Goal: Task Accomplishment & Management: Manage account settings

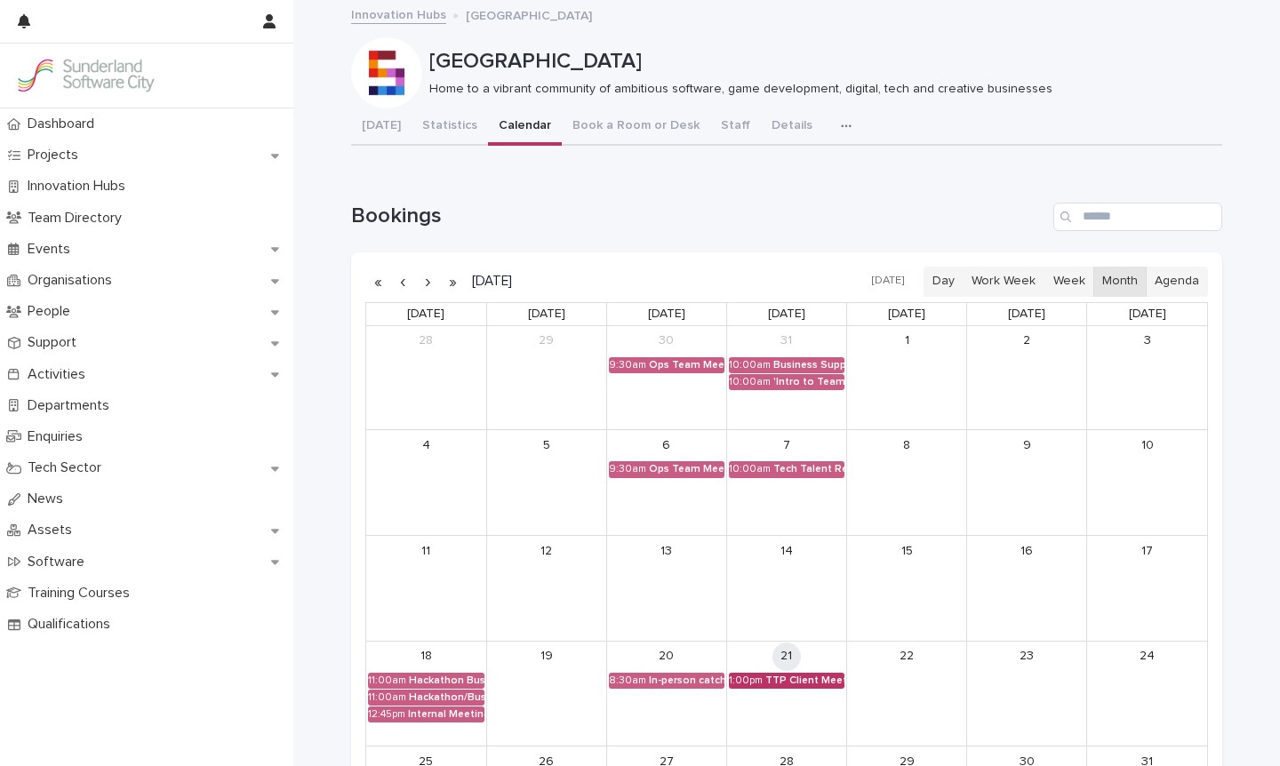
click at [770, 674] on div "TTP Client Meeting" at bounding box center [804, 680] width 79 height 12
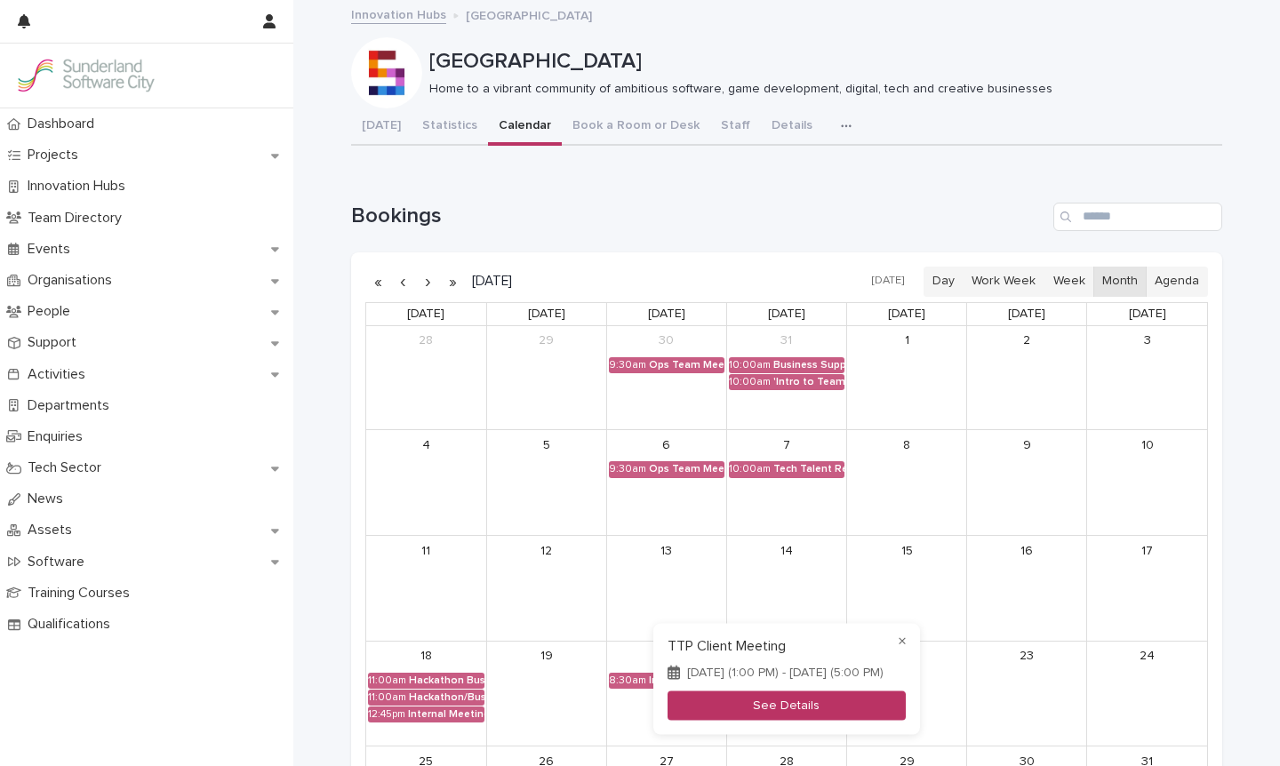
click at [771, 698] on button "See Details" at bounding box center [786, 704] width 238 height 29
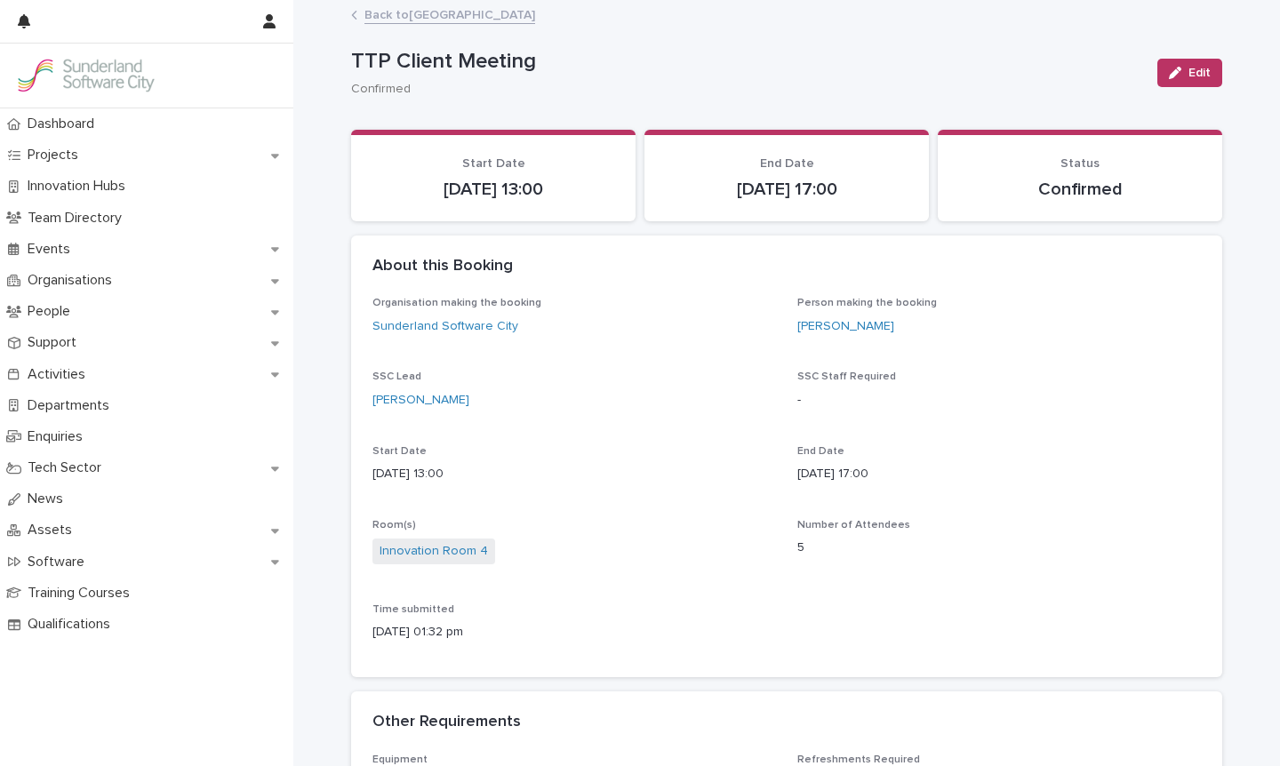
click at [435, 20] on link "Back to [GEOGRAPHIC_DATA]" at bounding box center [449, 14] width 171 height 20
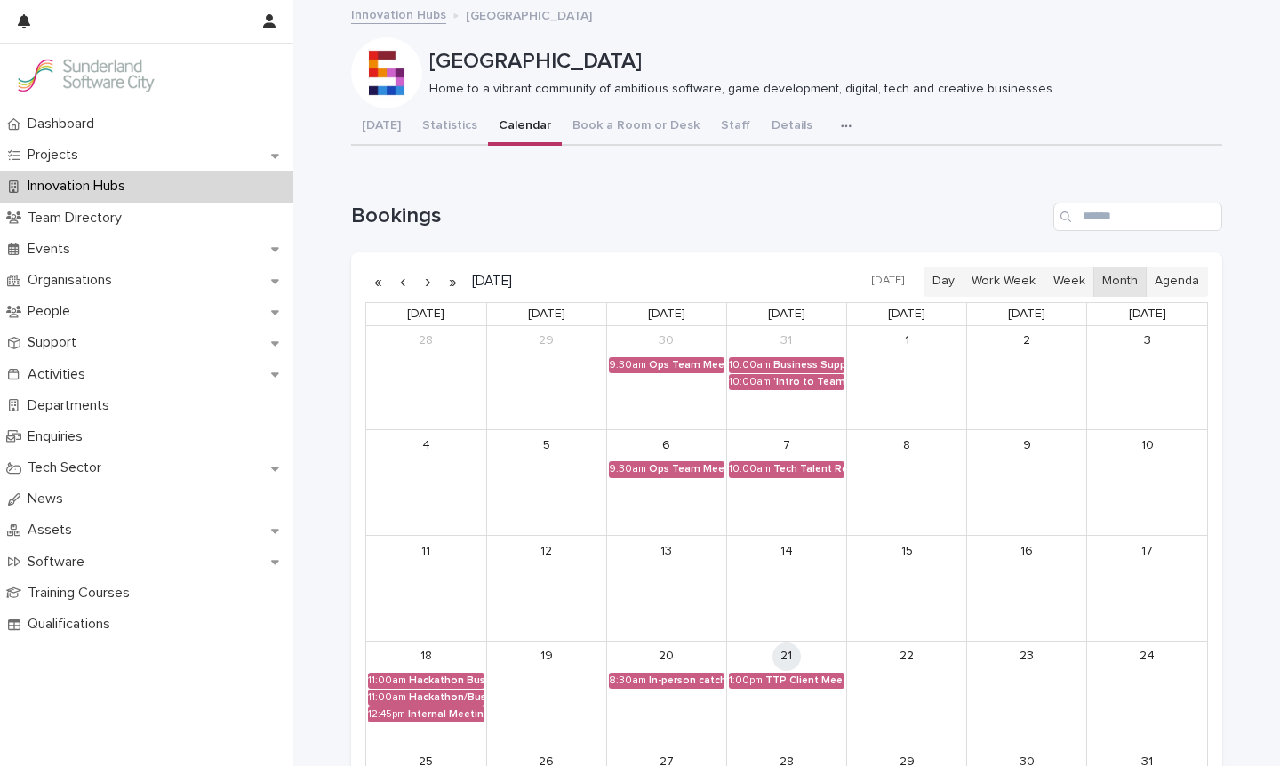
click at [430, 282] on button "button" at bounding box center [427, 281] width 25 height 28
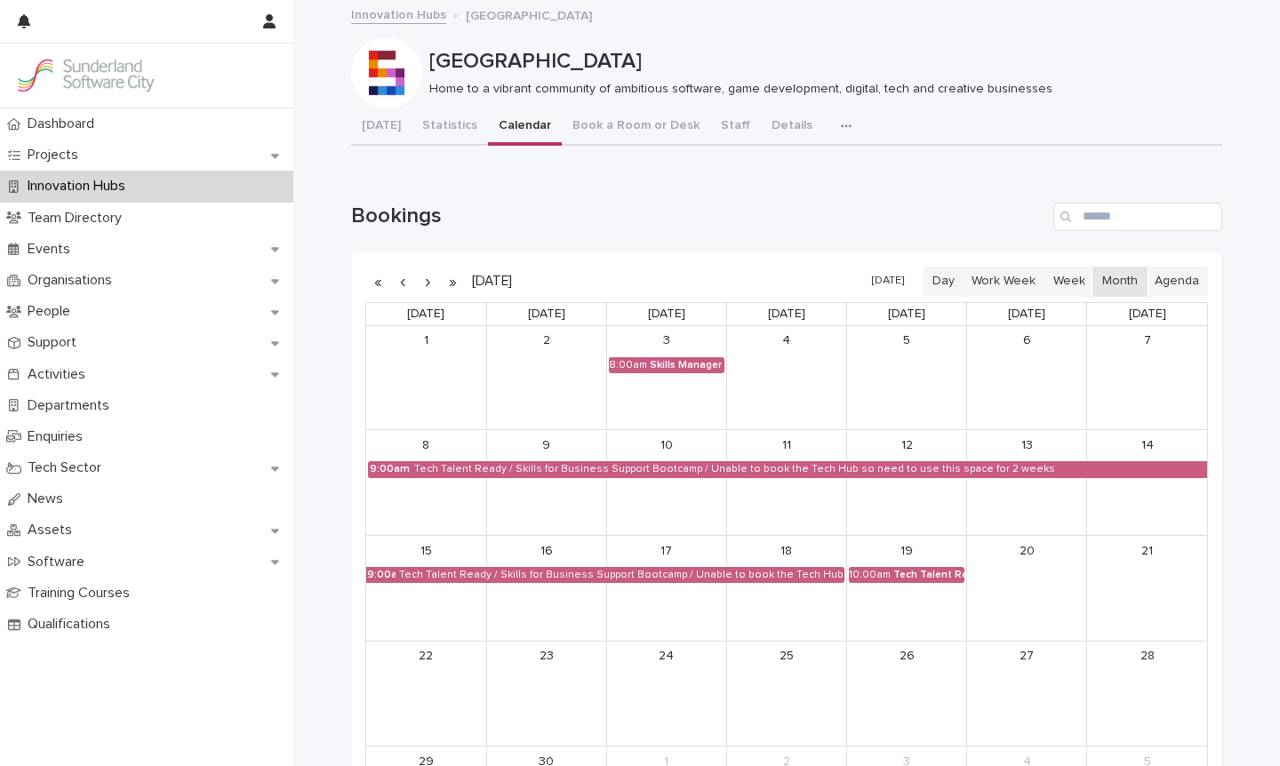
click at [688, 211] on h1 "Bookings" at bounding box center [698, 217] width 695 height 26
click at [651, 372] on div "3 8:00am Skills Manager interviews" at bounding box center [666, 377] width 119 height 103
click at [653, 361] on div "Skills Manager interviews" at bounding box center [687, 365] width 75 height 12
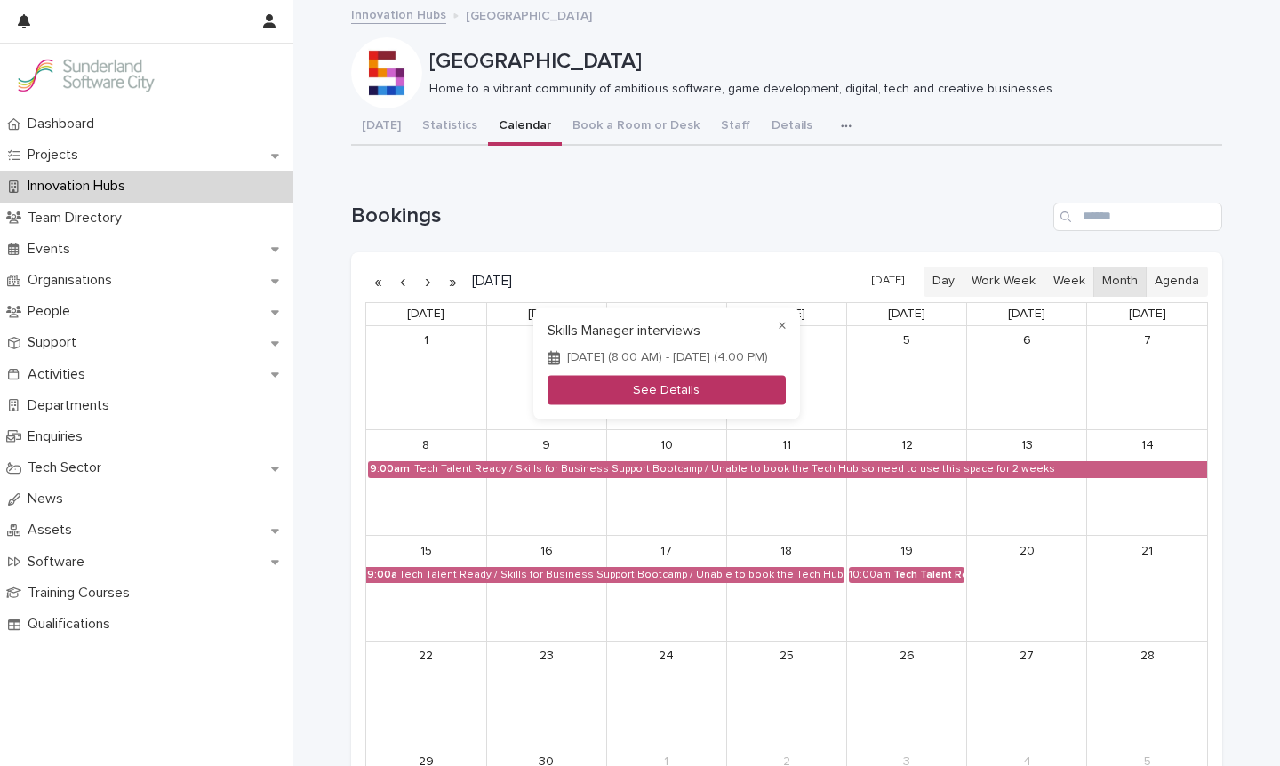
click at [647, 404] on button "See Details" at bounding box center [666, 390] width 238 height 29
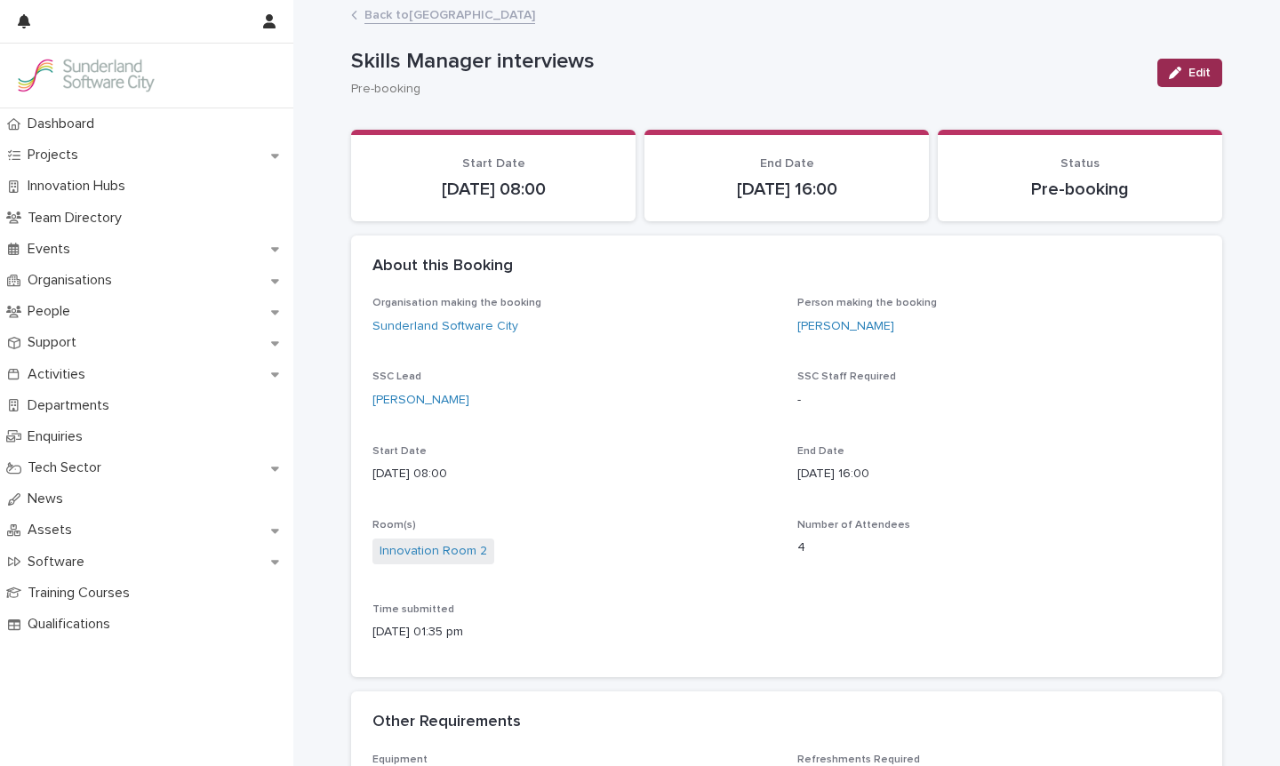
click at [1193, 69] on span "Edit" at bounding box center [1199, 73] width 22 height 12
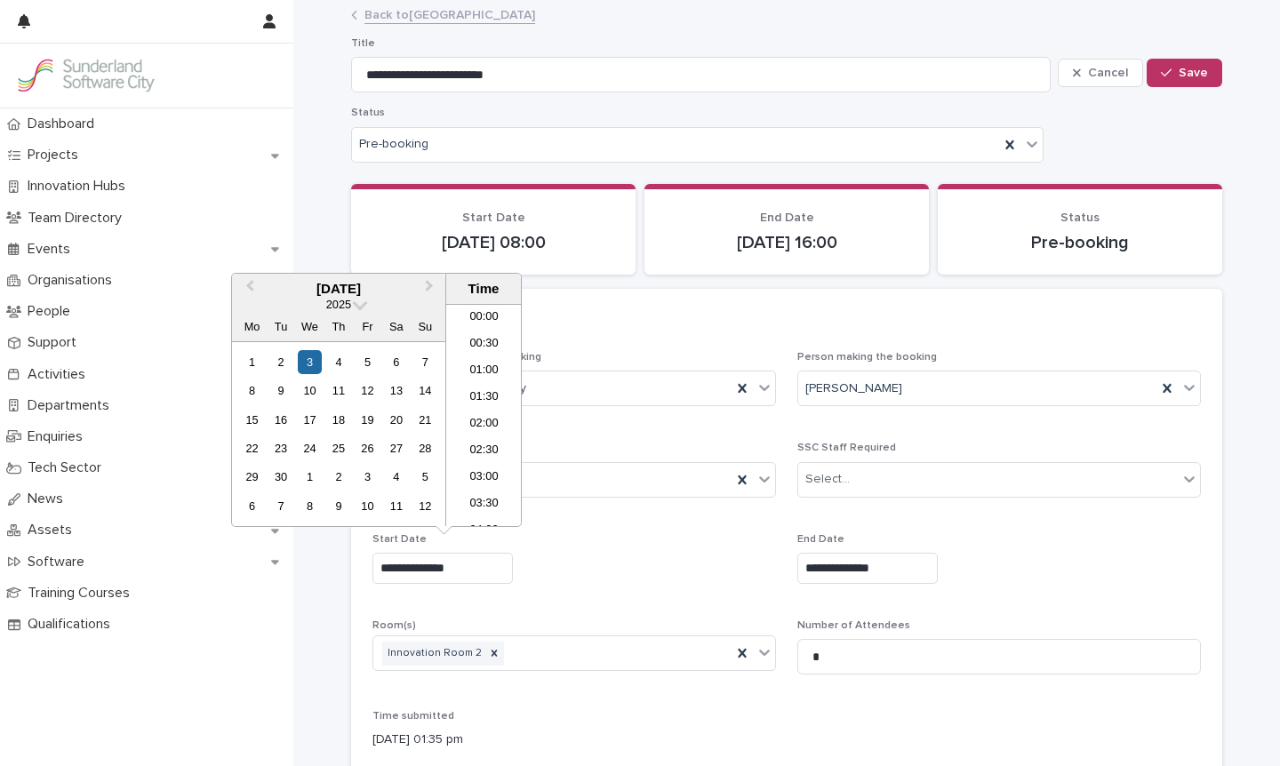
click at [464, 561] on input "**********" at bounding box center [442, 568] width 140 height 31
click at [482, 464] on li "09:00" at bounding box center [484, 469] width 76 height 27
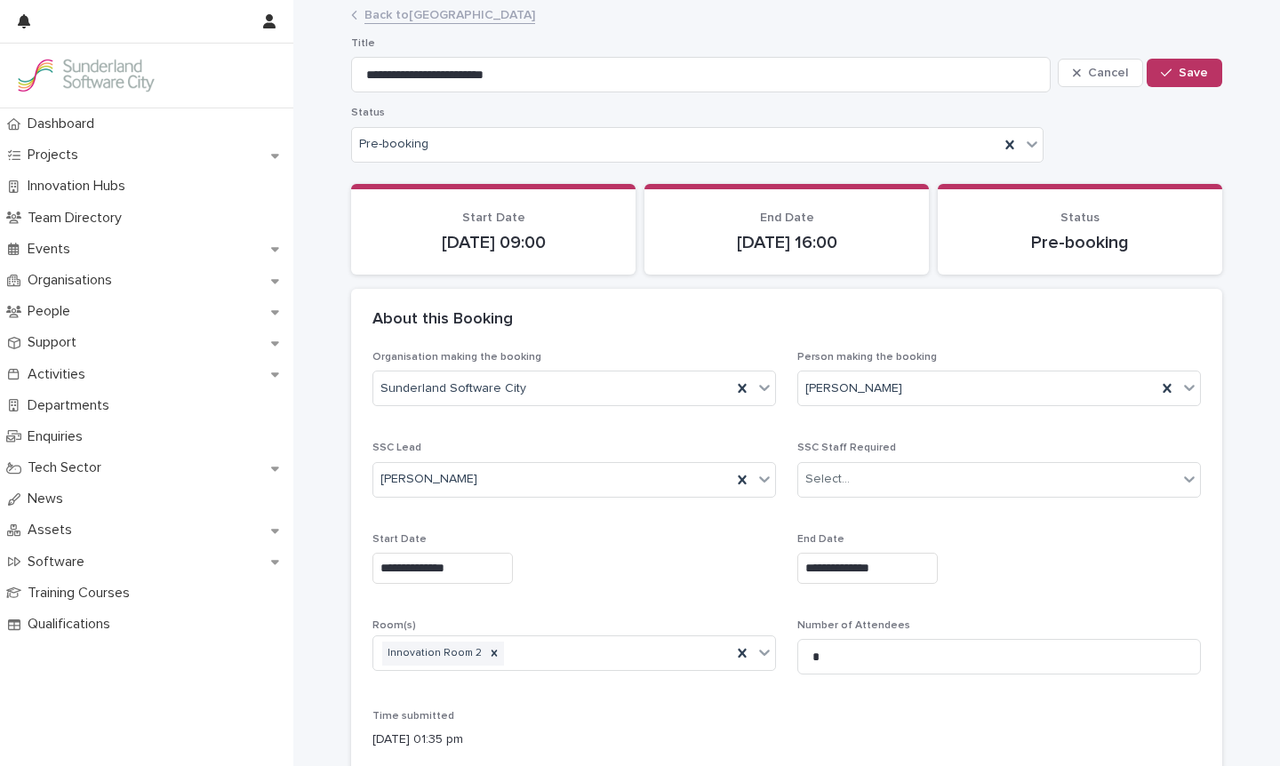
type input "**********"
click at [872, 571] on input "**********" at bounding box center [867, 568] width 140 height 31
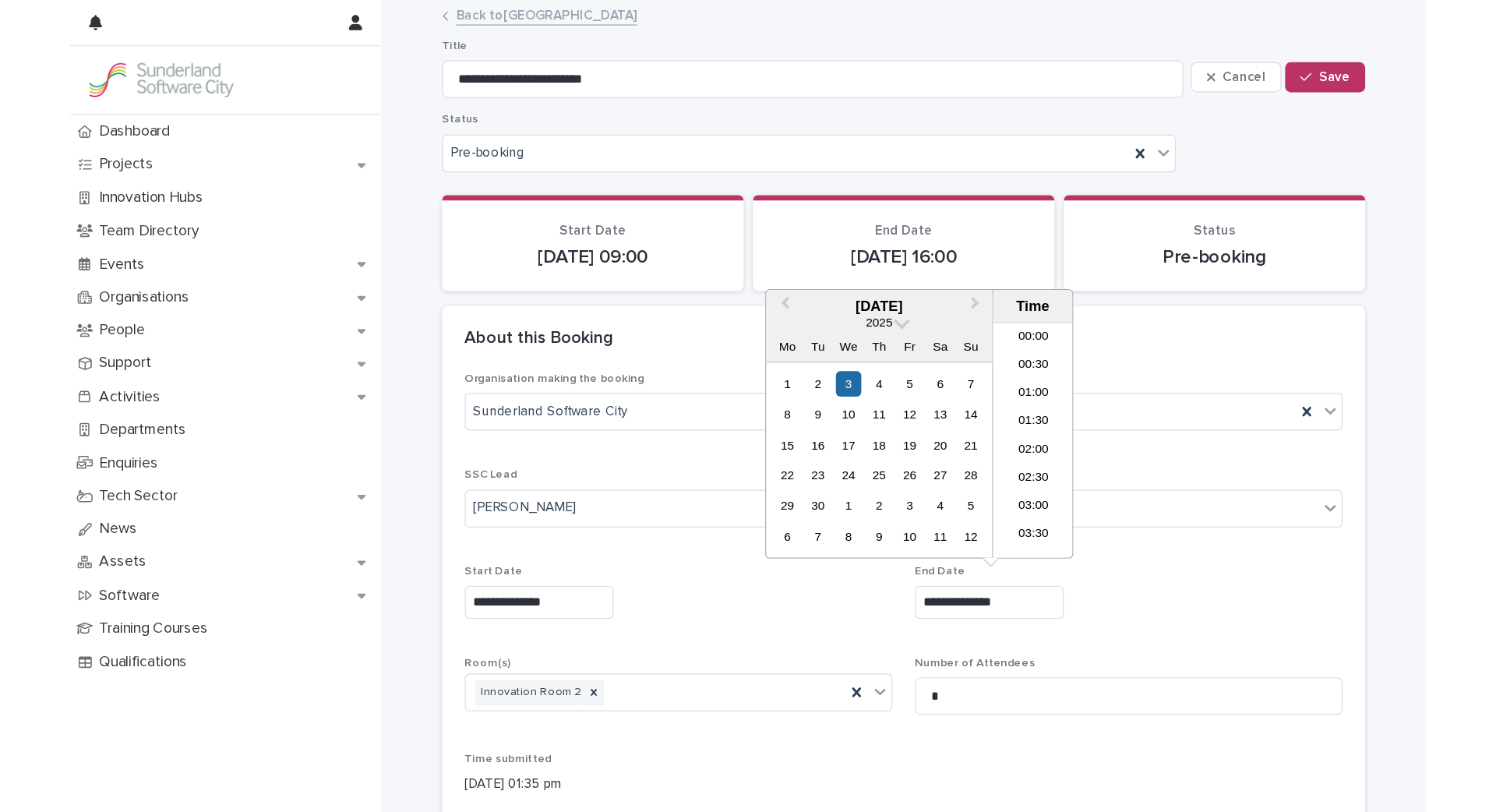
scroll to position [662, 0]
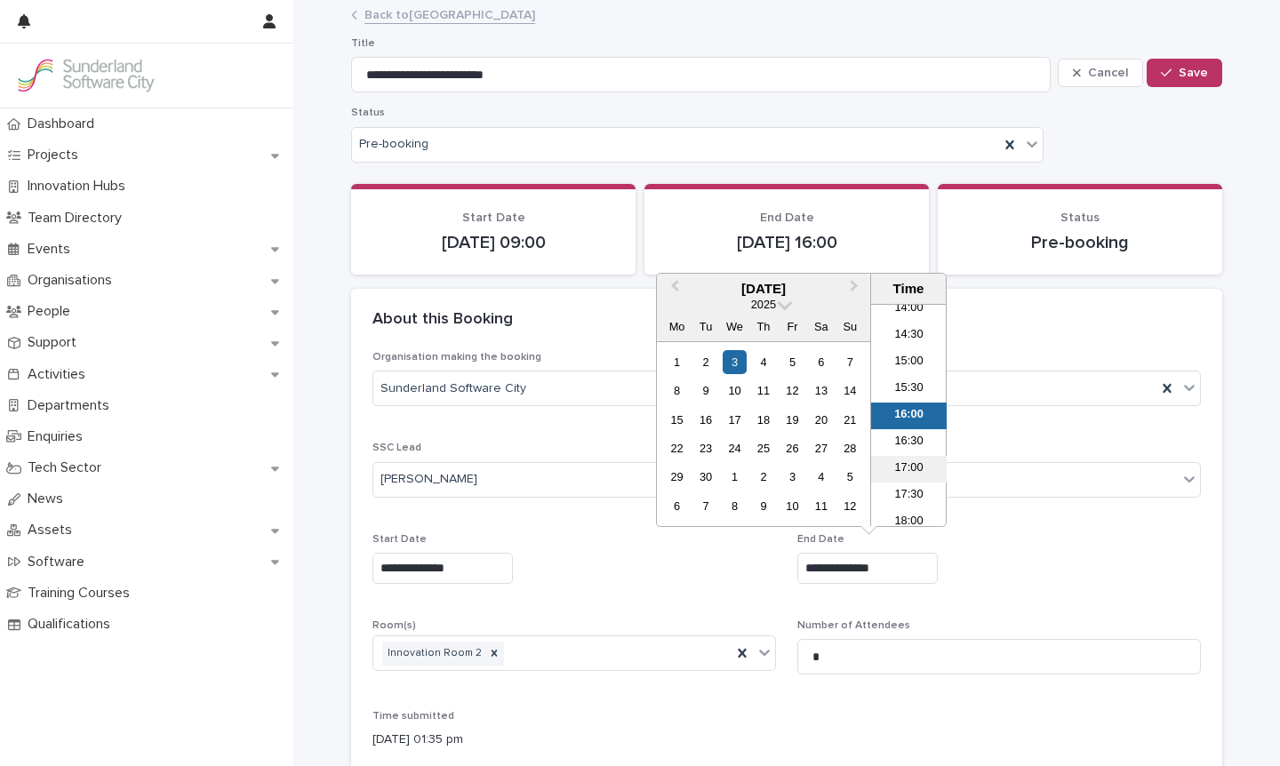
click at [890, 472] on li "17:00" at bounding box center [909, 469] width 76 height 27
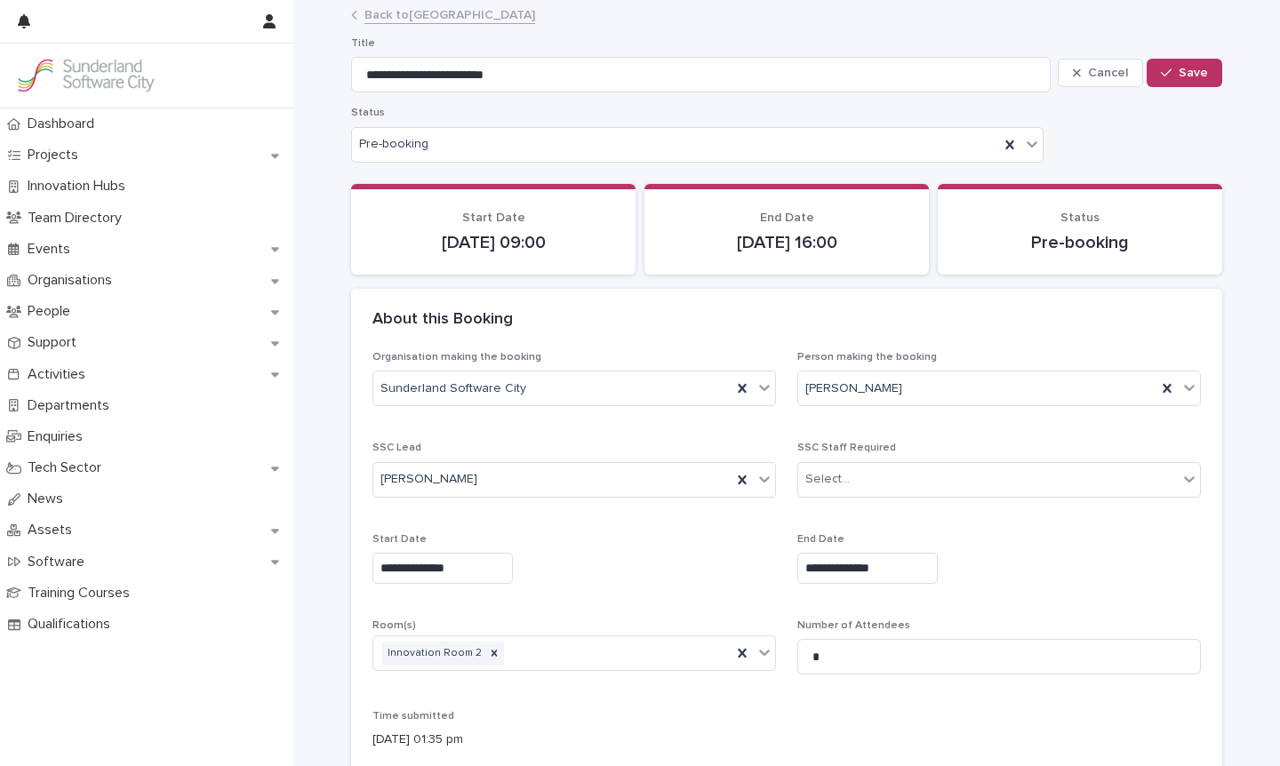
type input "**********"
click at [1171, 71] on icon "button" at bounding box center [1166, 73] width 11 height 12
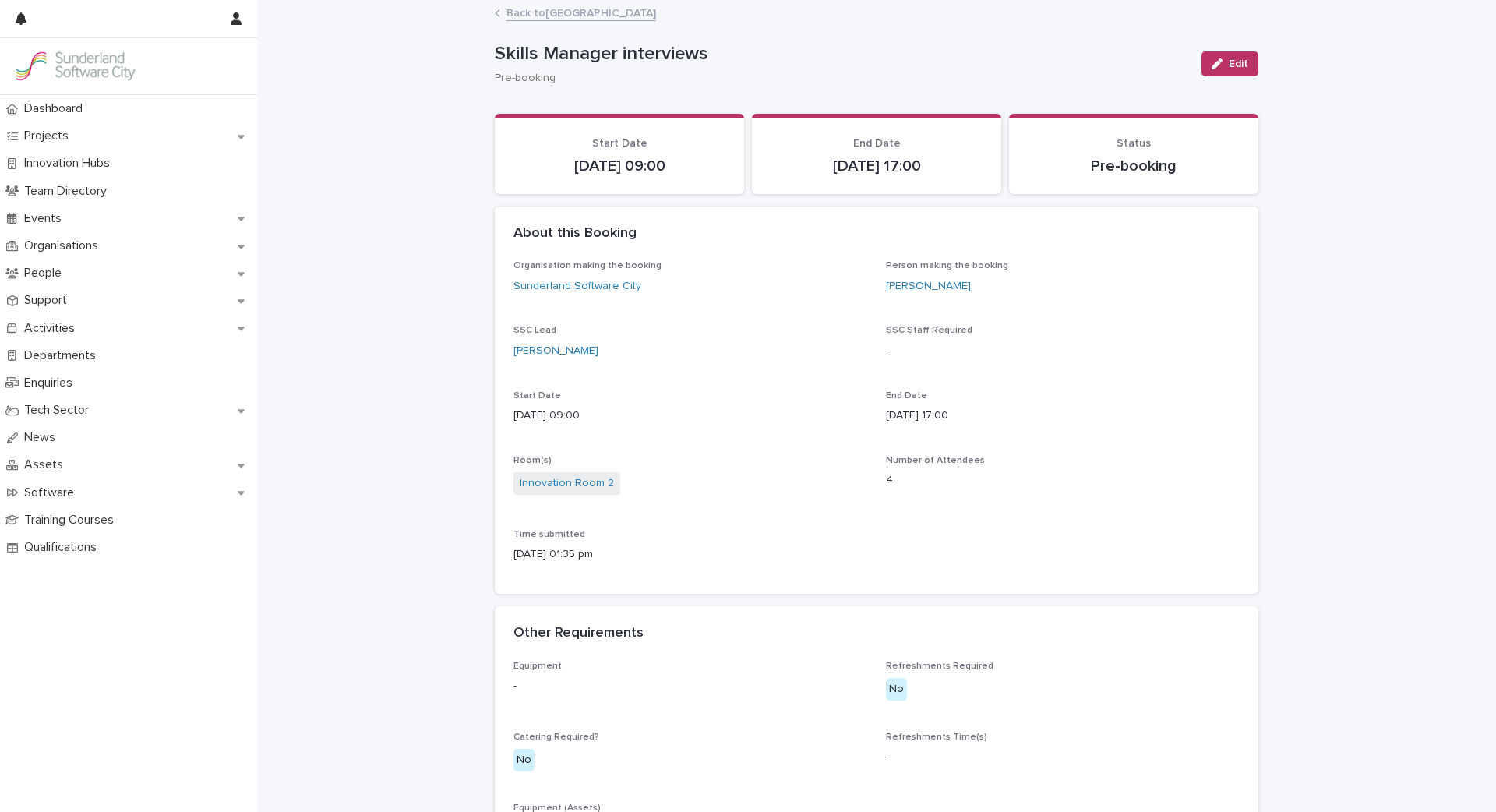
click at [419, 438] on div "Loading... Saving… Loading... Saving… Skills Manager interviews Edit Skills Man…" at bounding box center [876, 537] width 1239 height 1071
click at [1122, 68] on button "Edit" at bounding box center [1229, 64] width 57 height 25
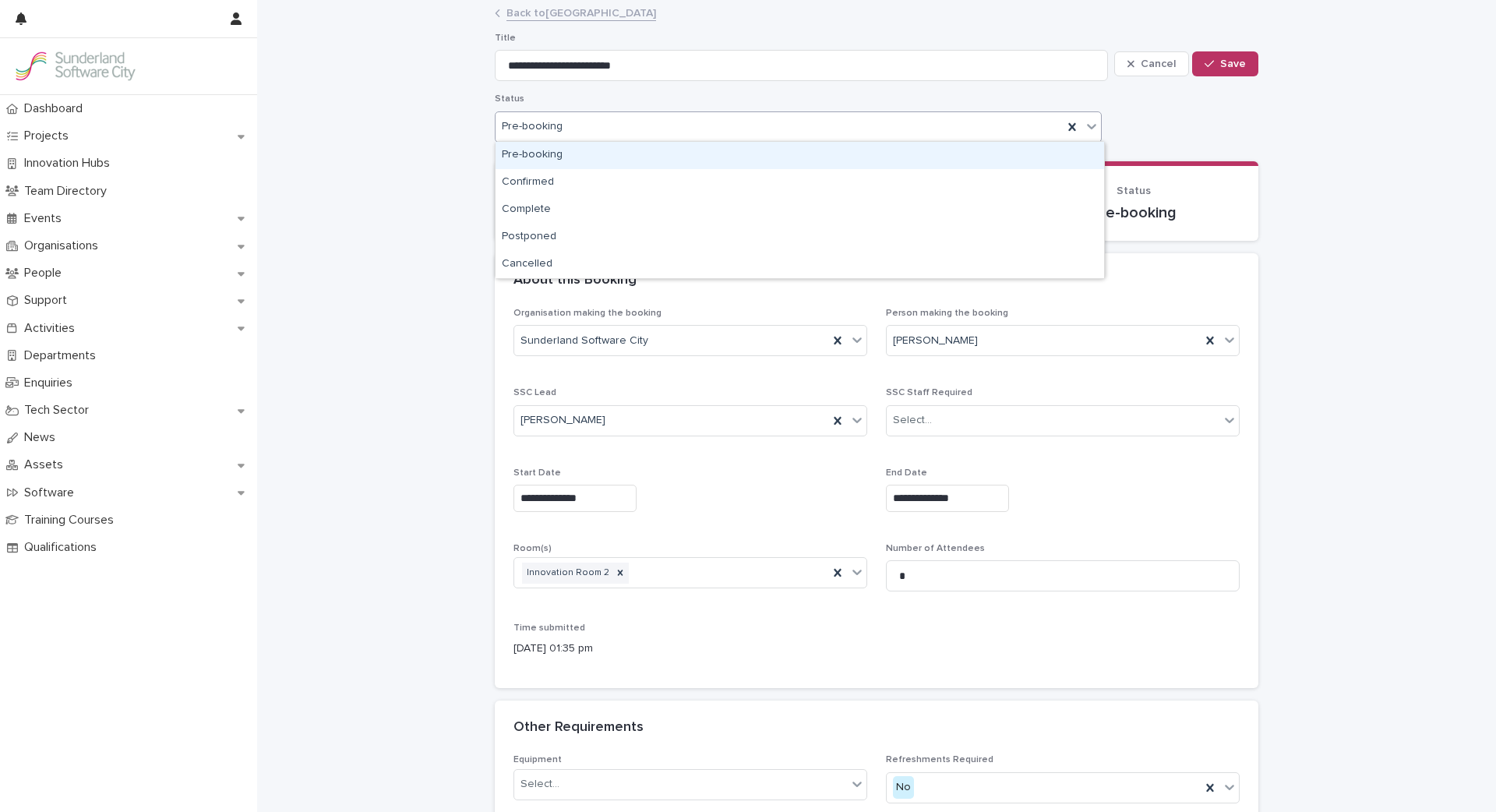
click at [982, 126] on div "Pre-booking" at bounding box center [779, 127] width 567 height 23
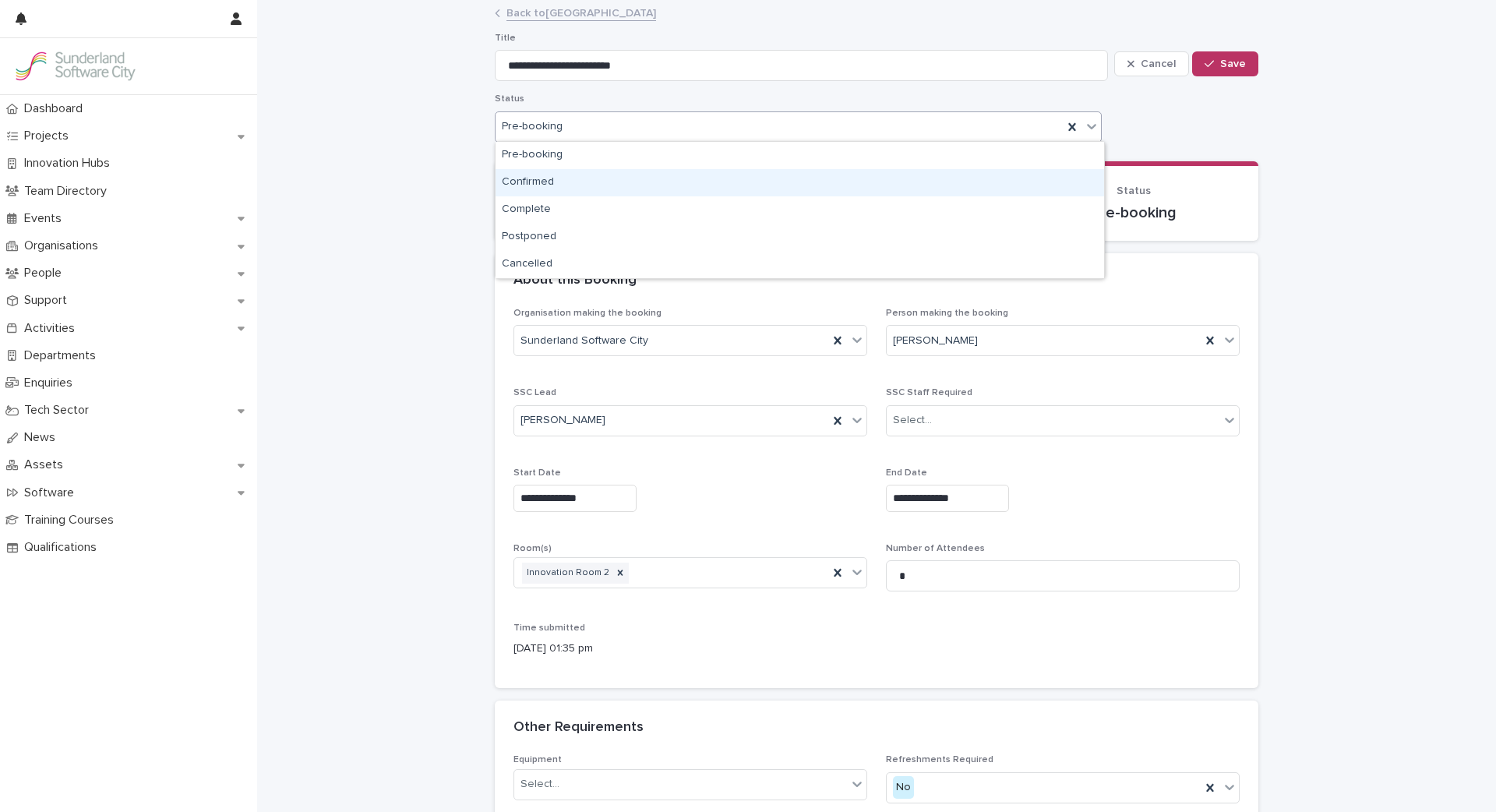
click at [696, 184] on div "Confirmed" at bounding box center [800, 182] width 609 height 27
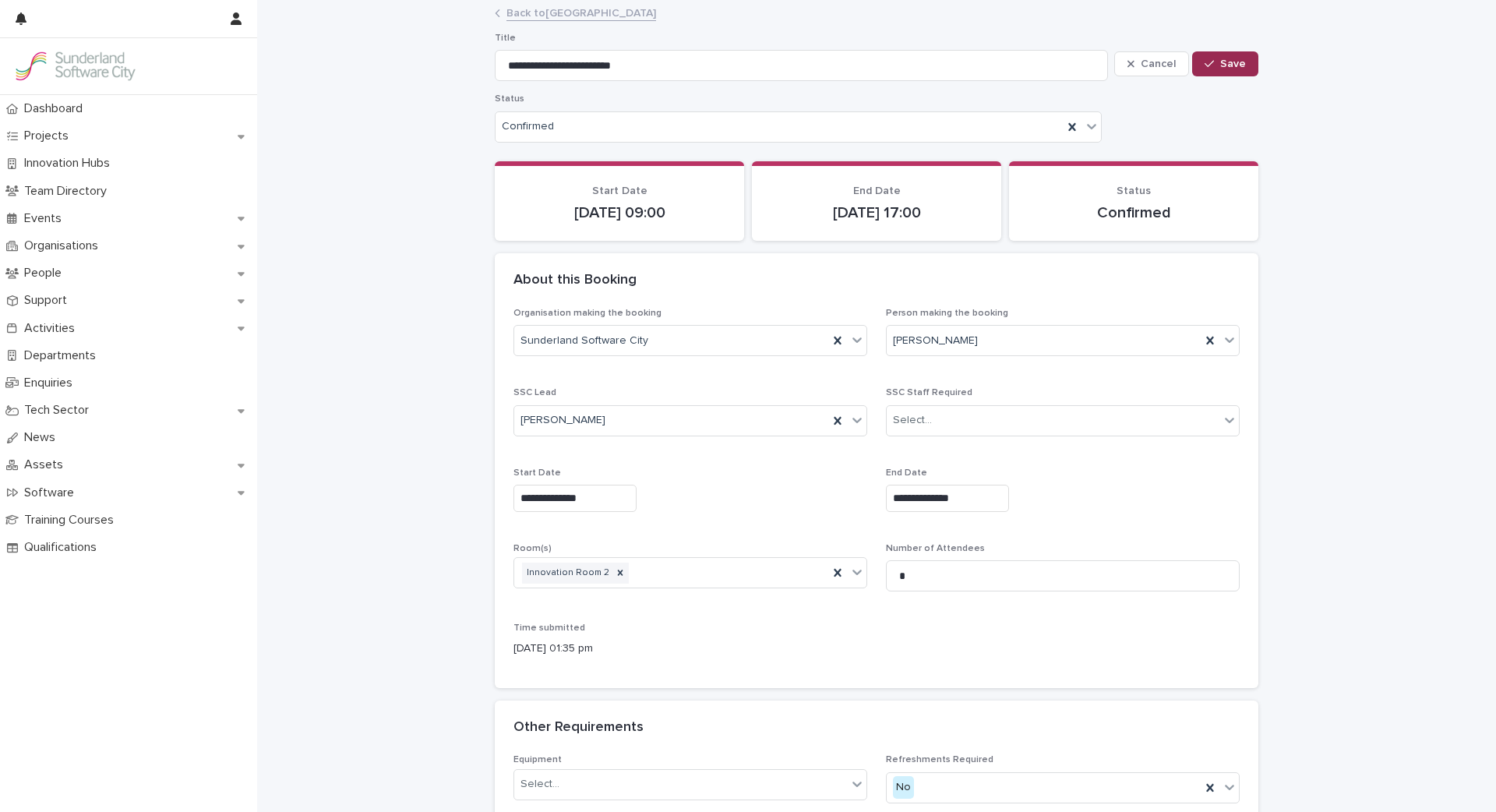
click at [1122, 67] on span "Save" at bounding box center [1233, 64] width 25 height 11
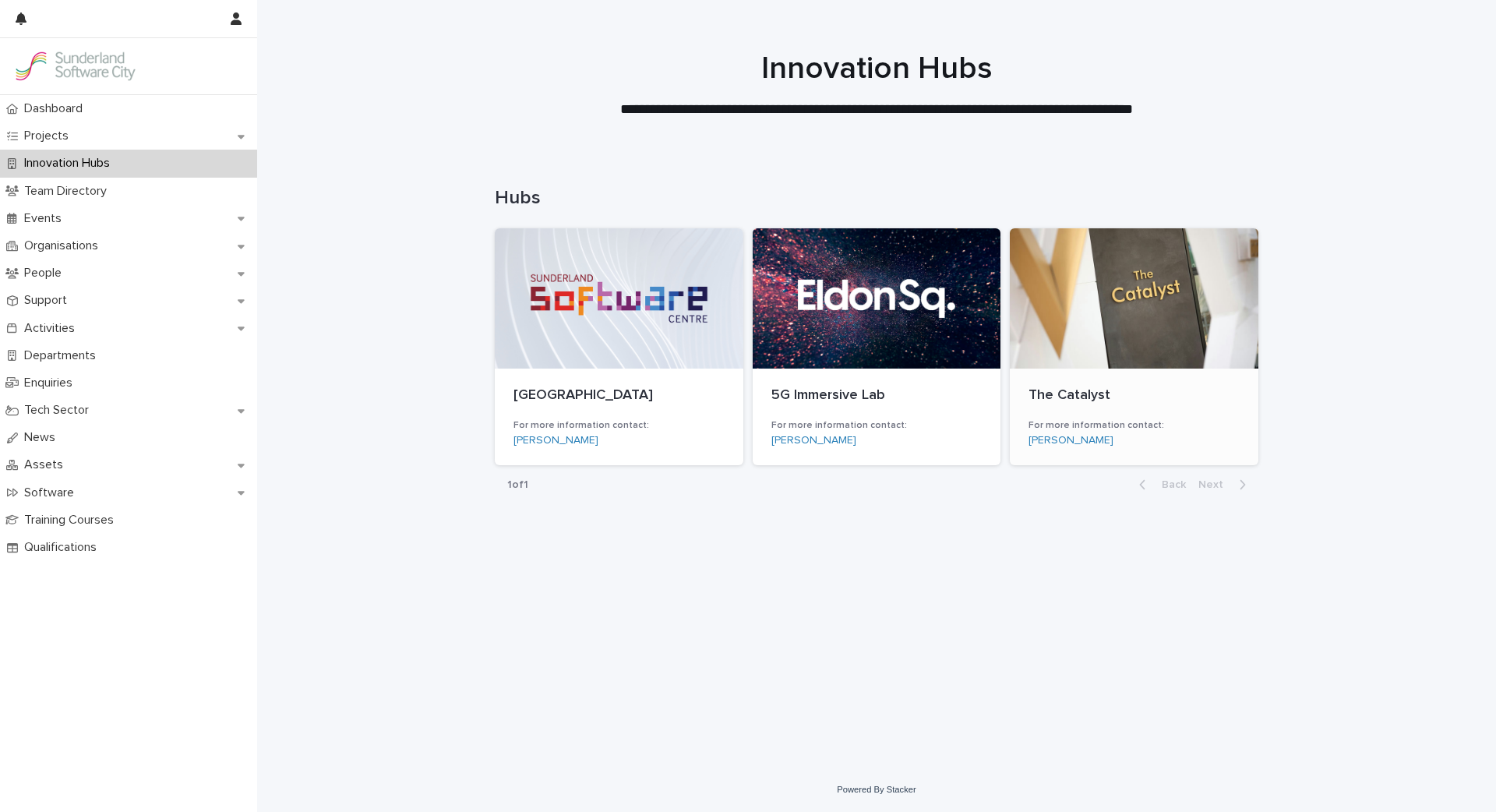
click at [1115, 309] on div at bounding box center [1134, 298] width 248 height 140
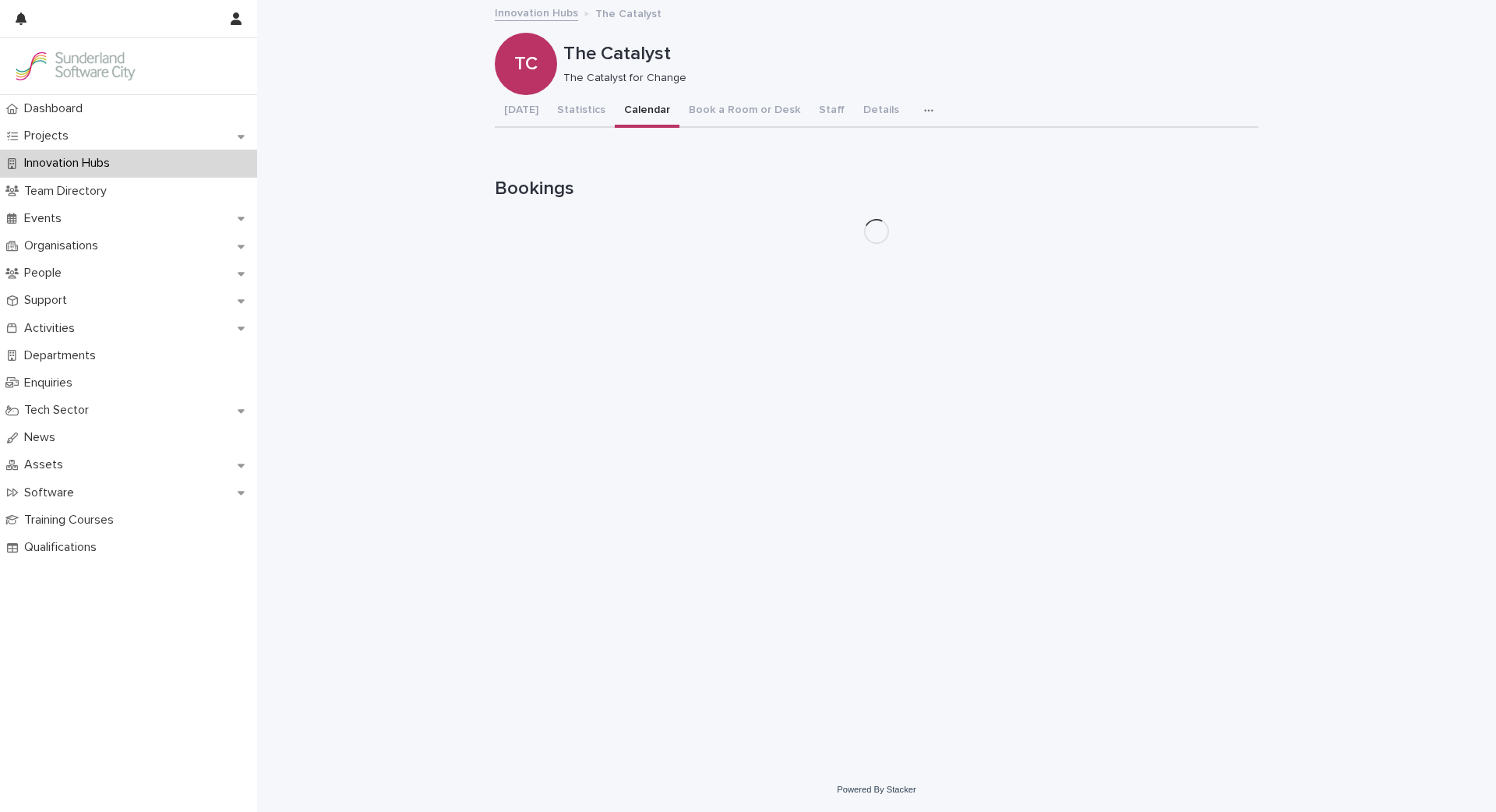
click at [644, 106] on button "Calendar" at bounding box center [647, 110] width 65 height 32
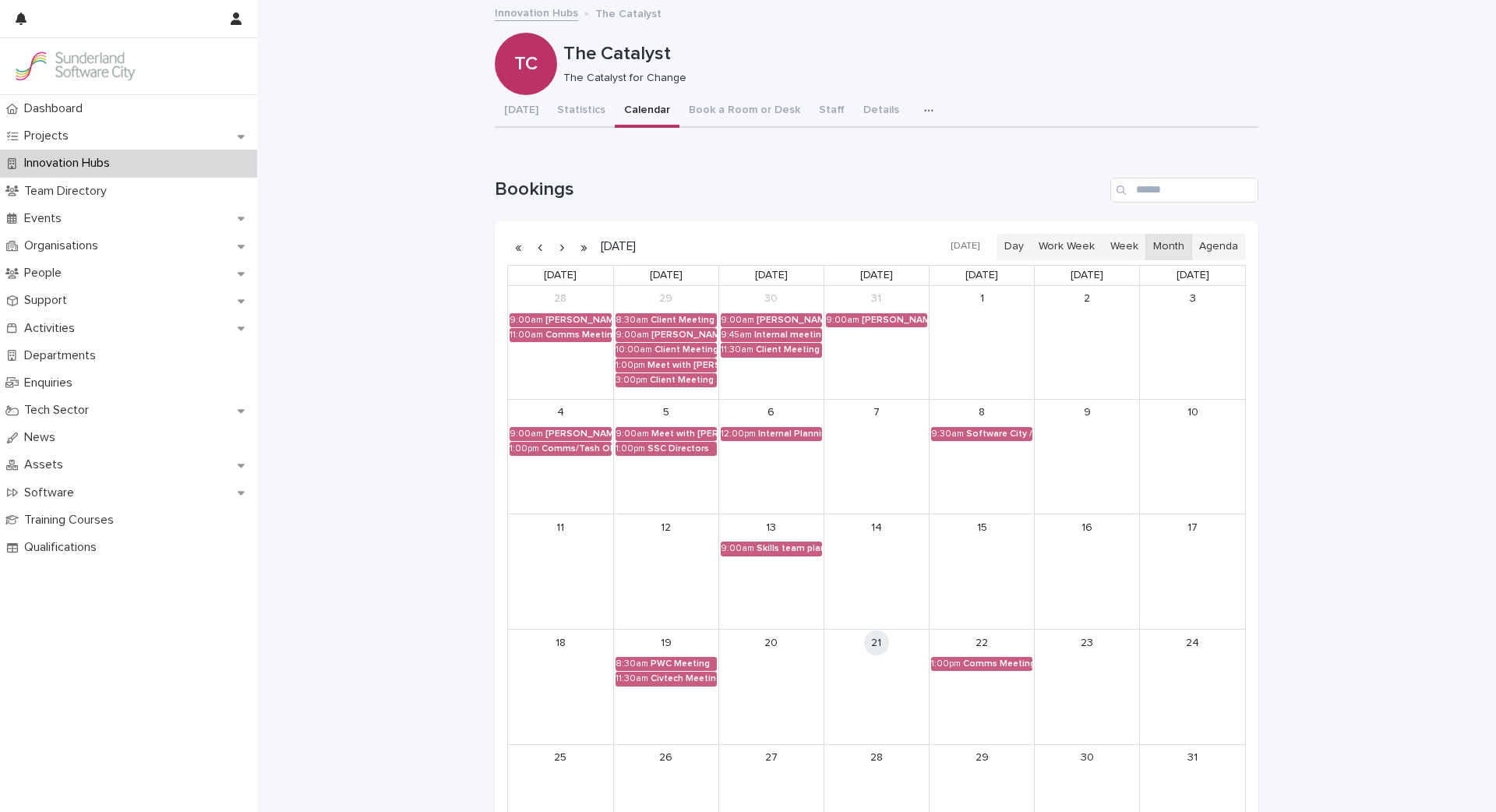
click at [566, 245] on button "button" at bounding box center [561, 246] width 22 height 25
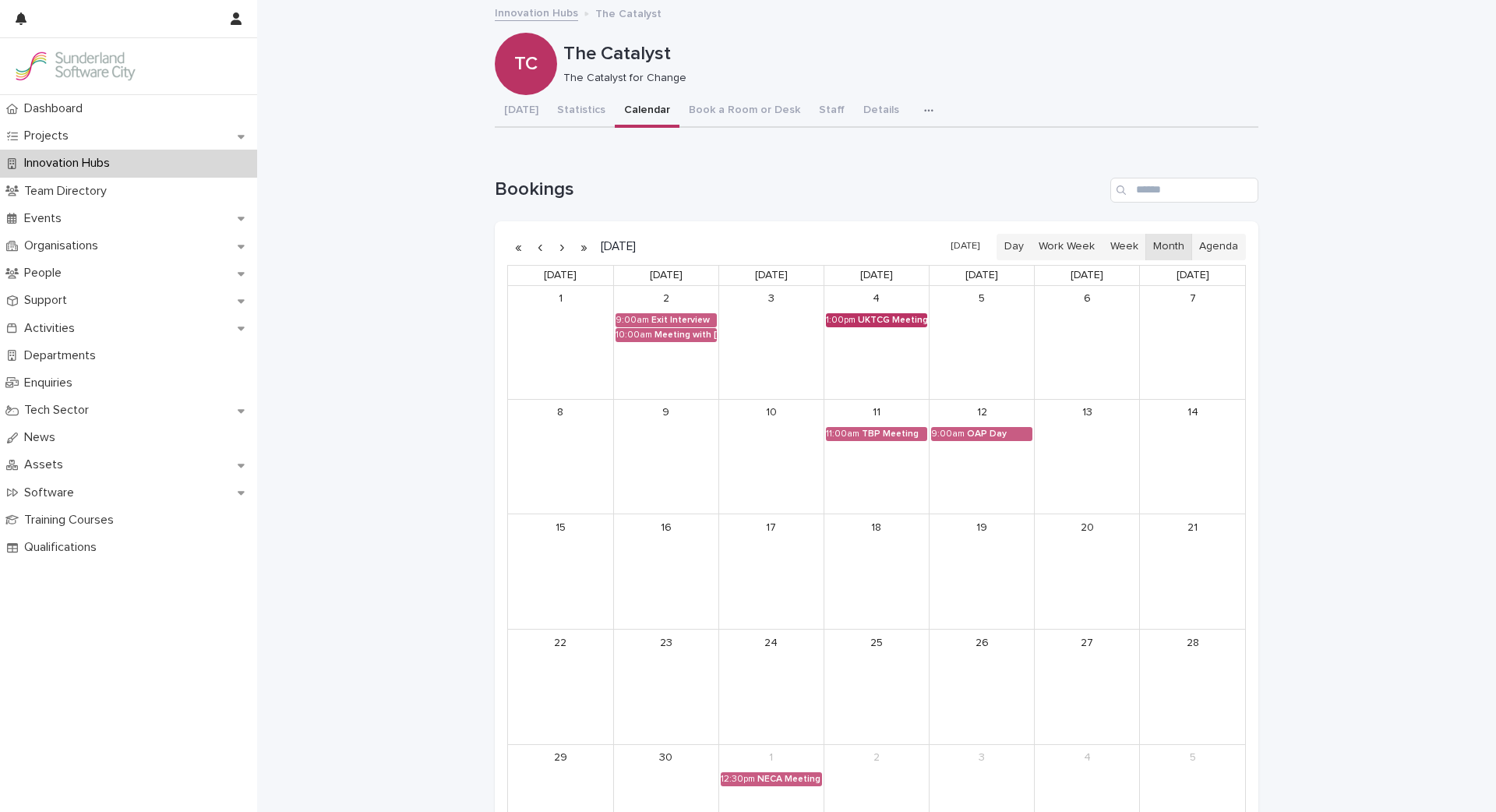
click at [886, 315] on div "UKTCG Meeting" at bounding box center [892, 320] width 69 height 11
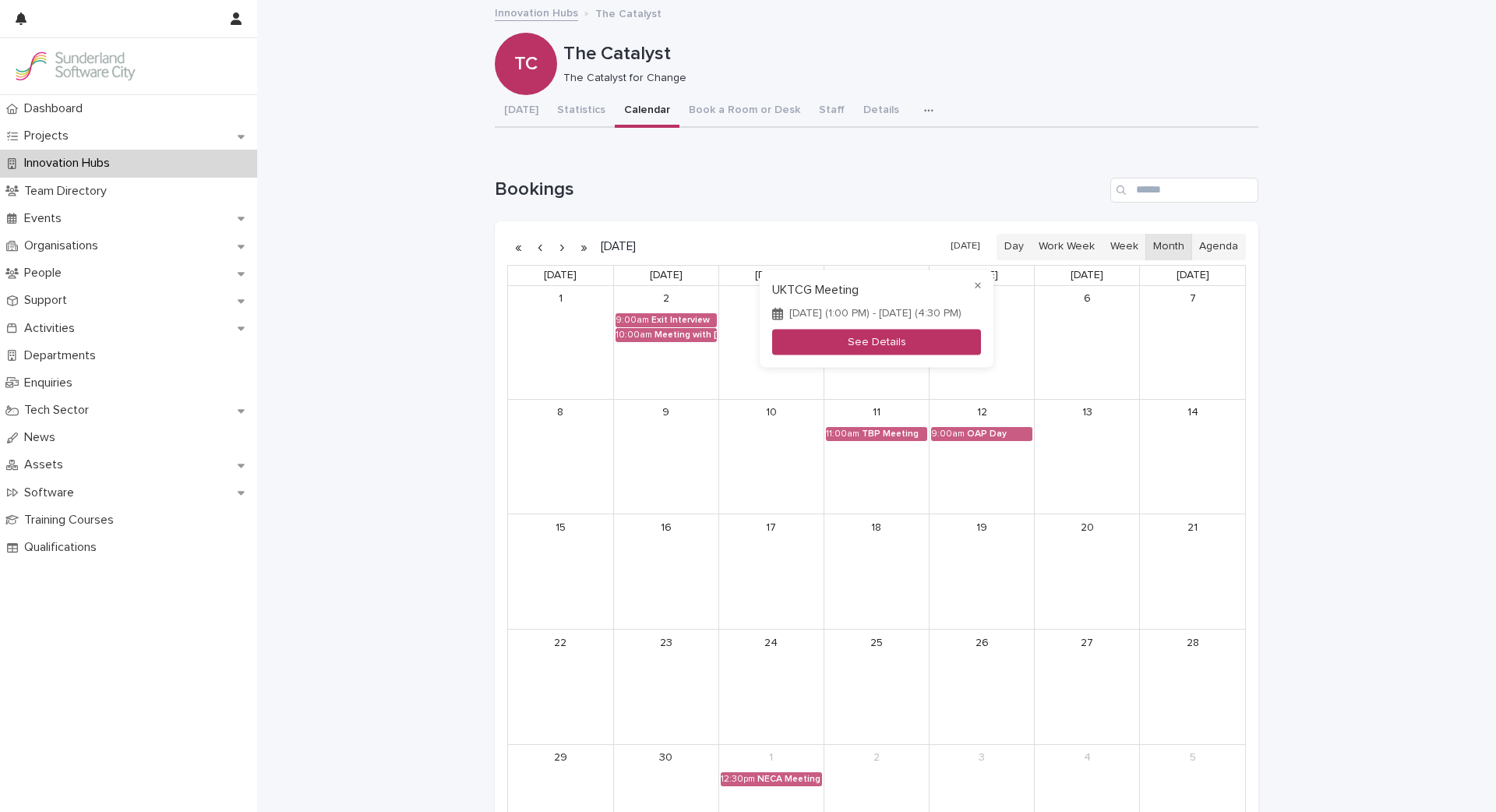
click at [864, 346] on button "See Details" at bounding box center [877, 342] width 209 height 25
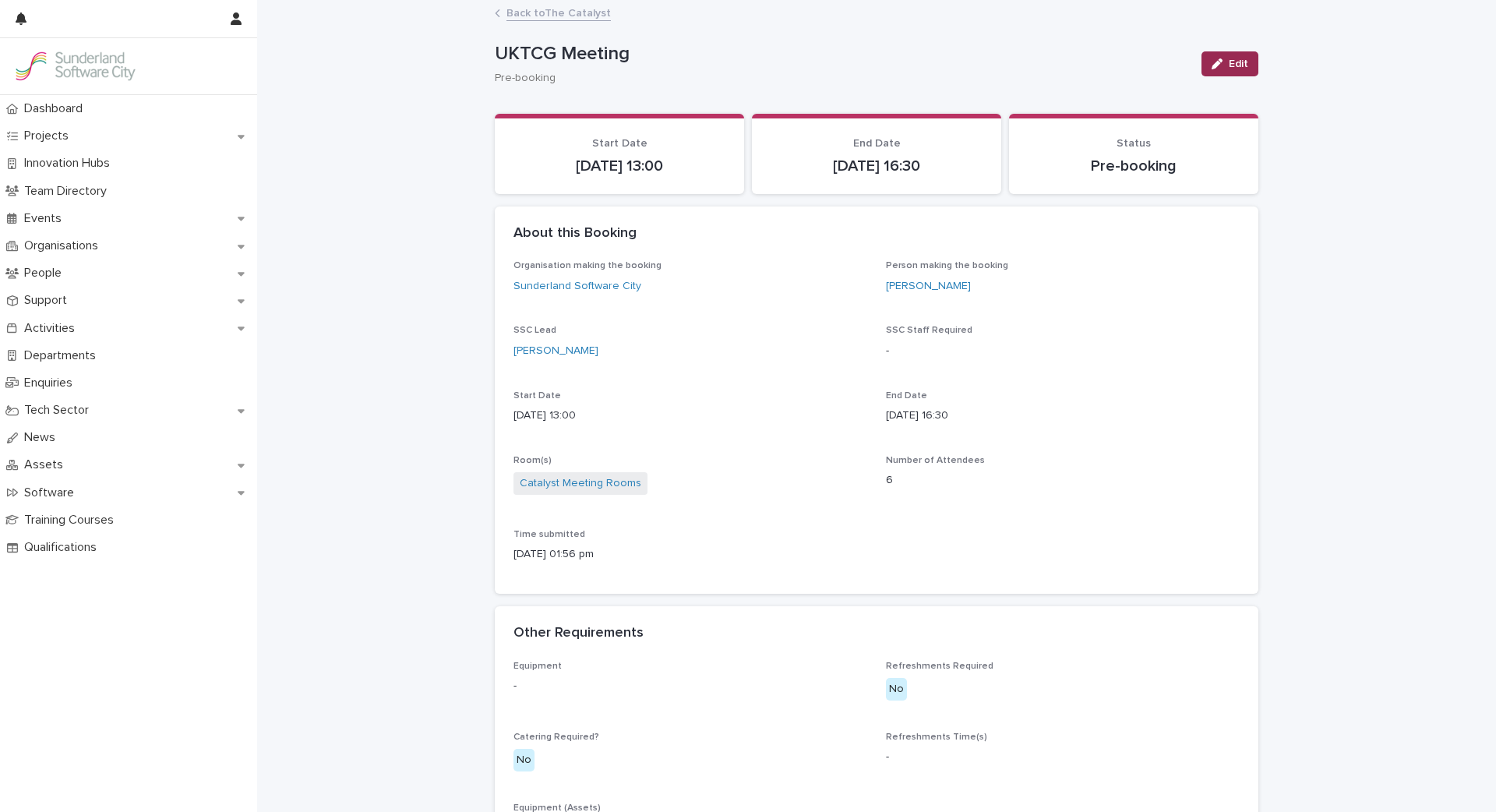
click at [1231, 60] on span "Edit" at bounding box center [1238, 64] width 19 height 11
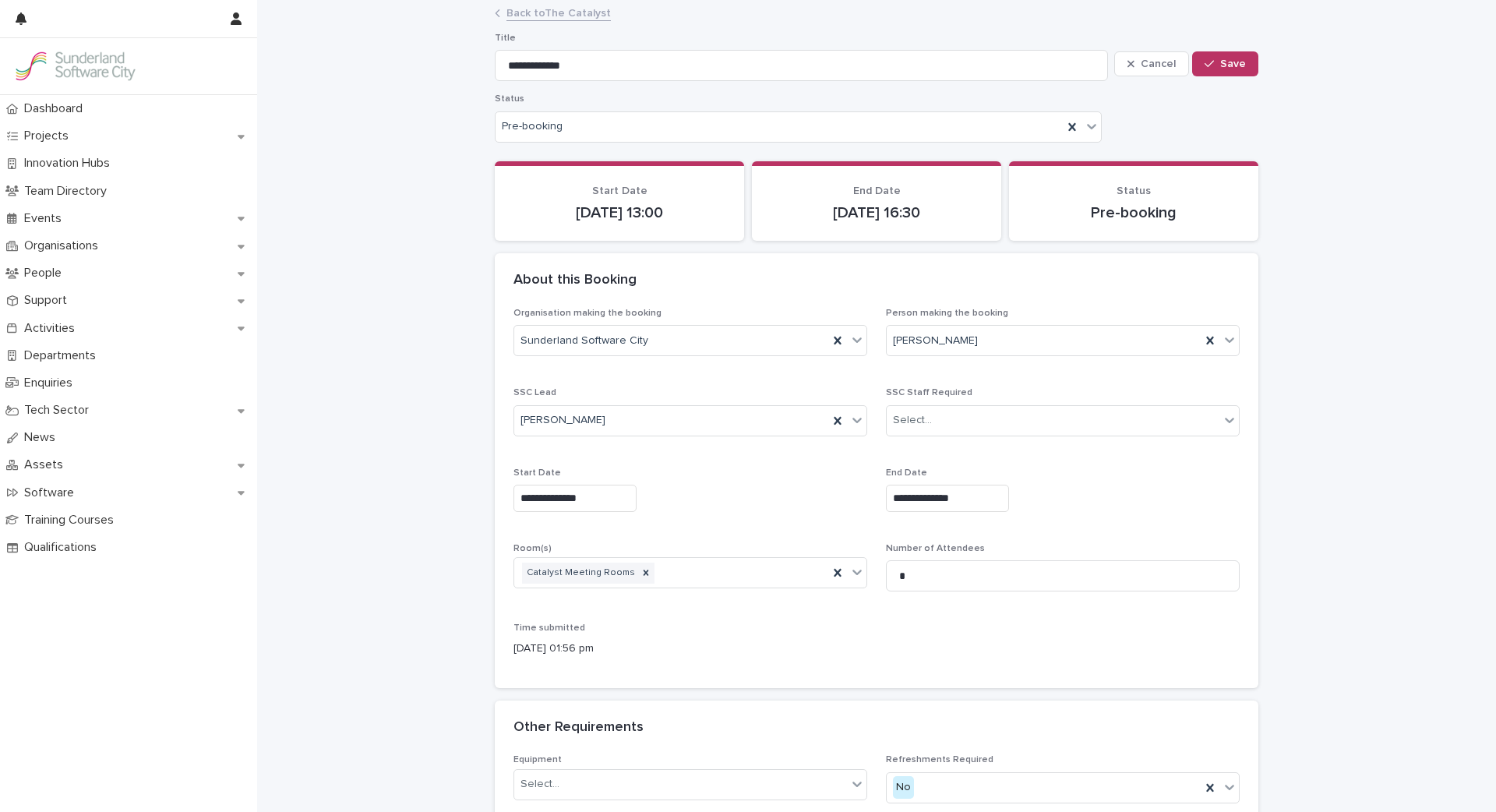
click at [570, 496] on input "**********" at bounding box center [575, 498] width 123 height 27
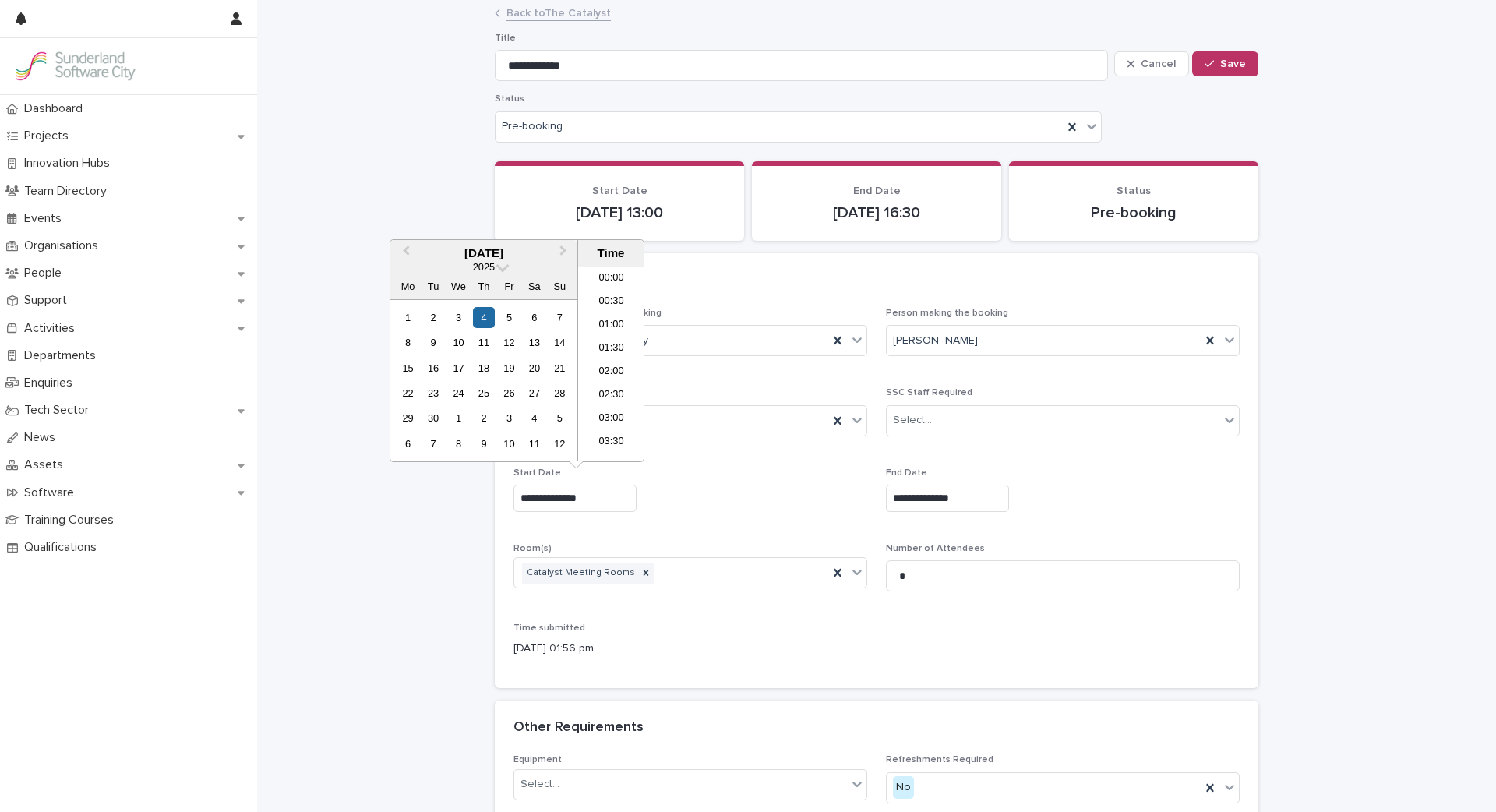
scroll to position [522, 0]
click at [616, 417] on li "14:00" at bounding box center [611, 411] width 67 height 24
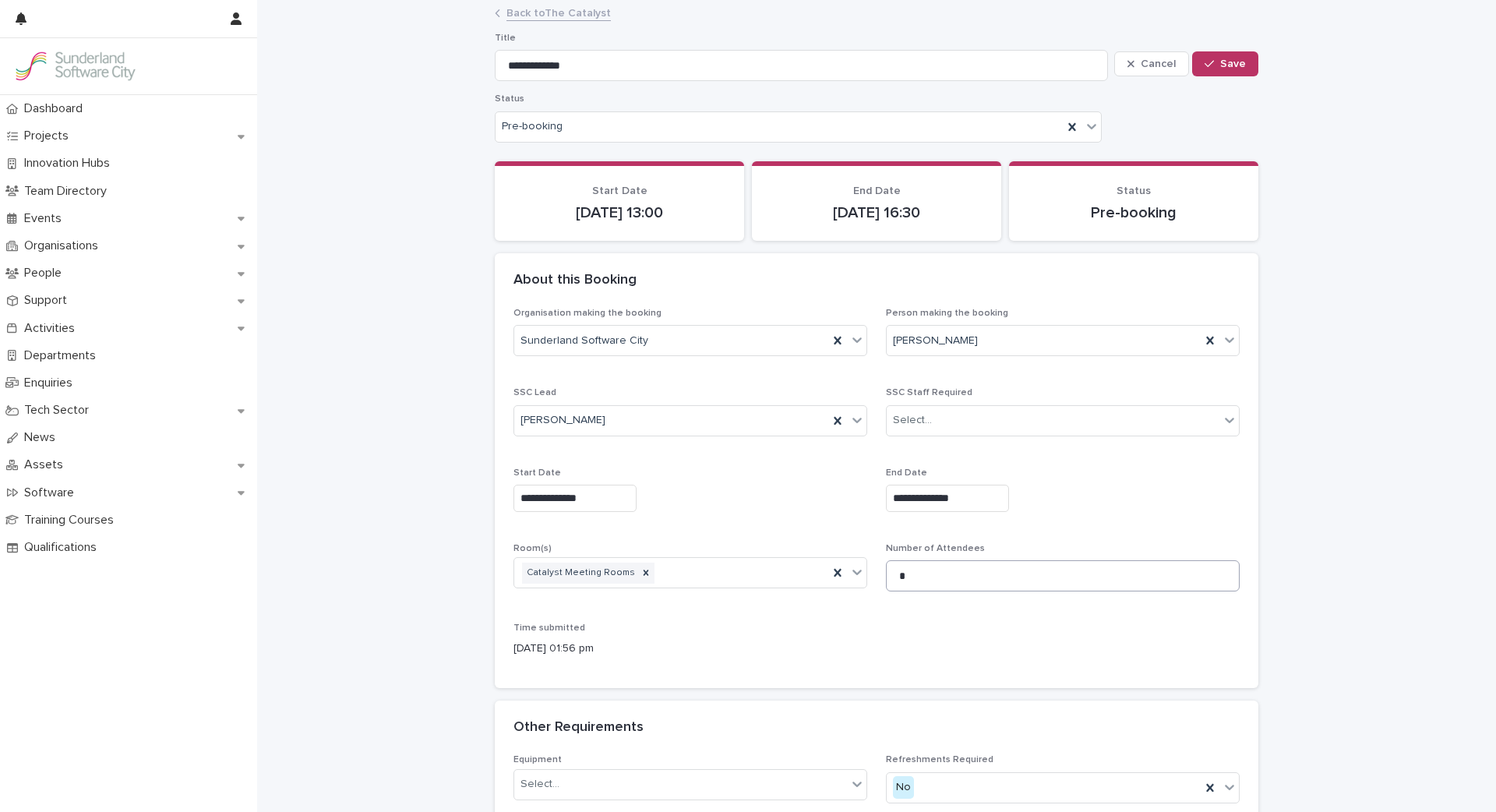
type input "**********"
click at [946, 493] on input "**********" at bounding box center [947, 498] width 123 height 27
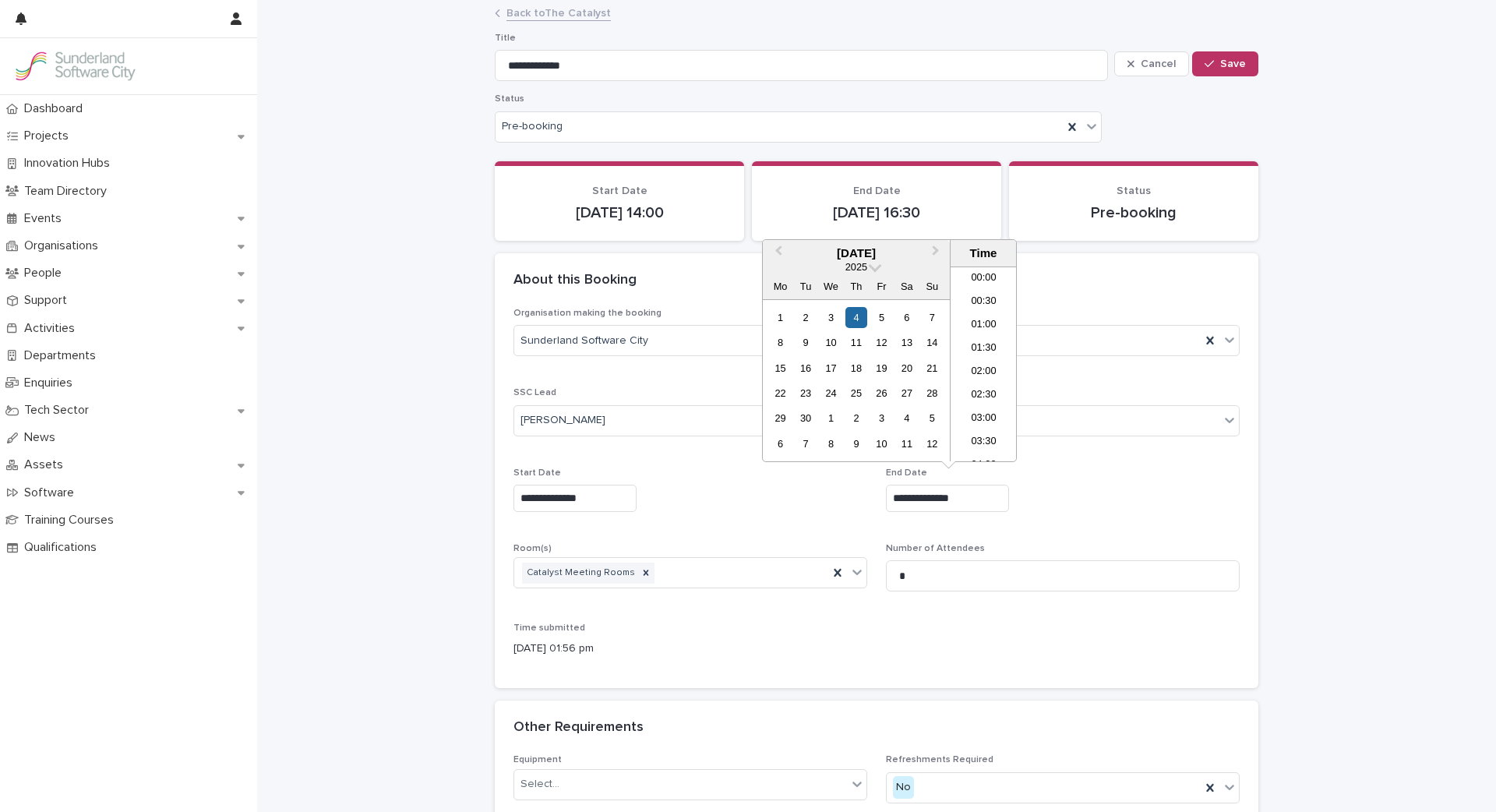
scroll to position [686, 0]
click at [976, 417] on li "17:30" at bounding box center [984, 411] width 67 height 24
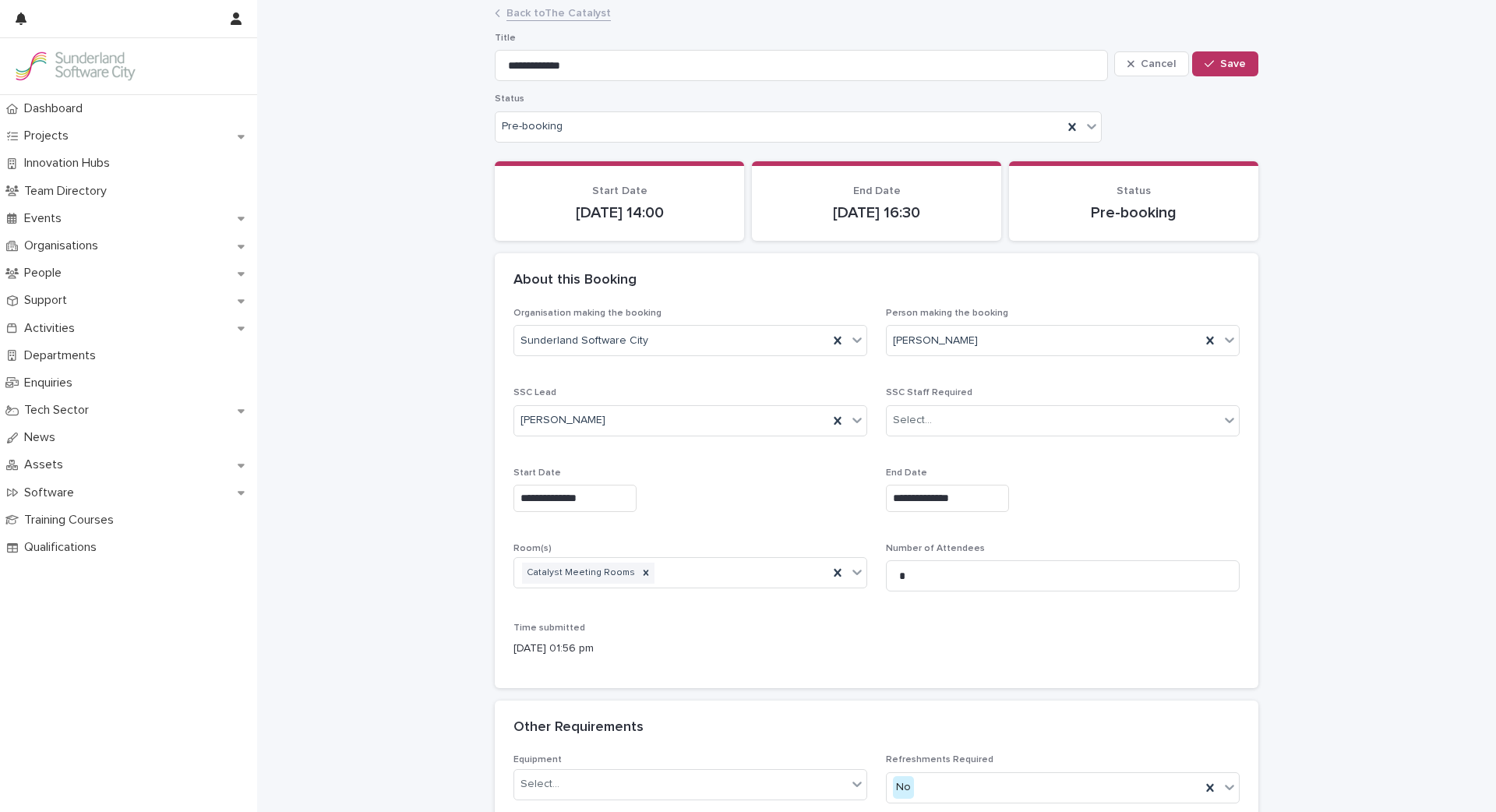
type input "**********"
click at [1225, 72] on button "Save" at bounding box center [1226, 64] width 67 height 25
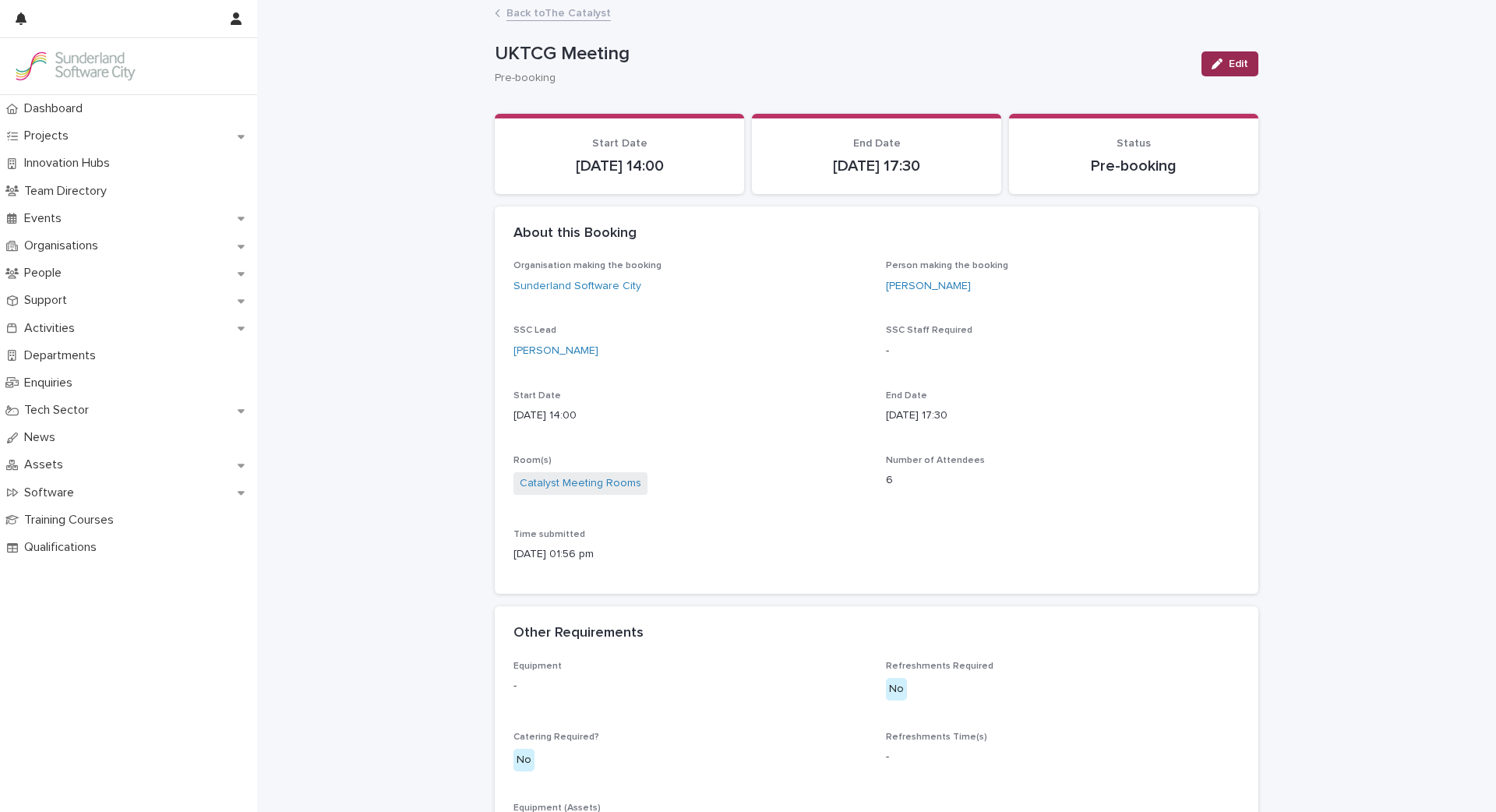
click at [1218, 67] on icon "button" at bounding box center [1217, 64] width 11 height 11
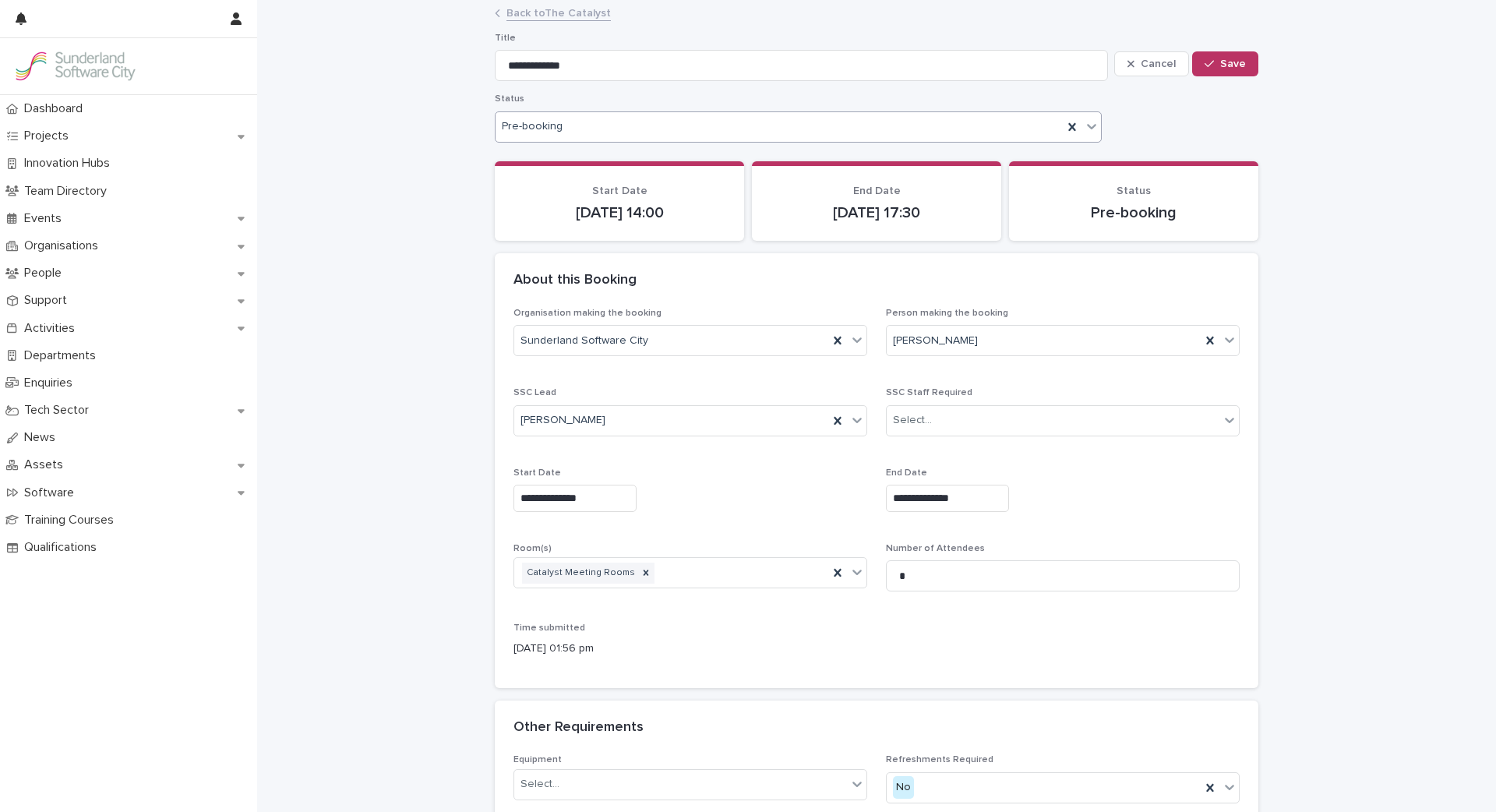
click at [989, 131] on div "Pre-booking" at bounding box center [779, 127] width 567 height 23
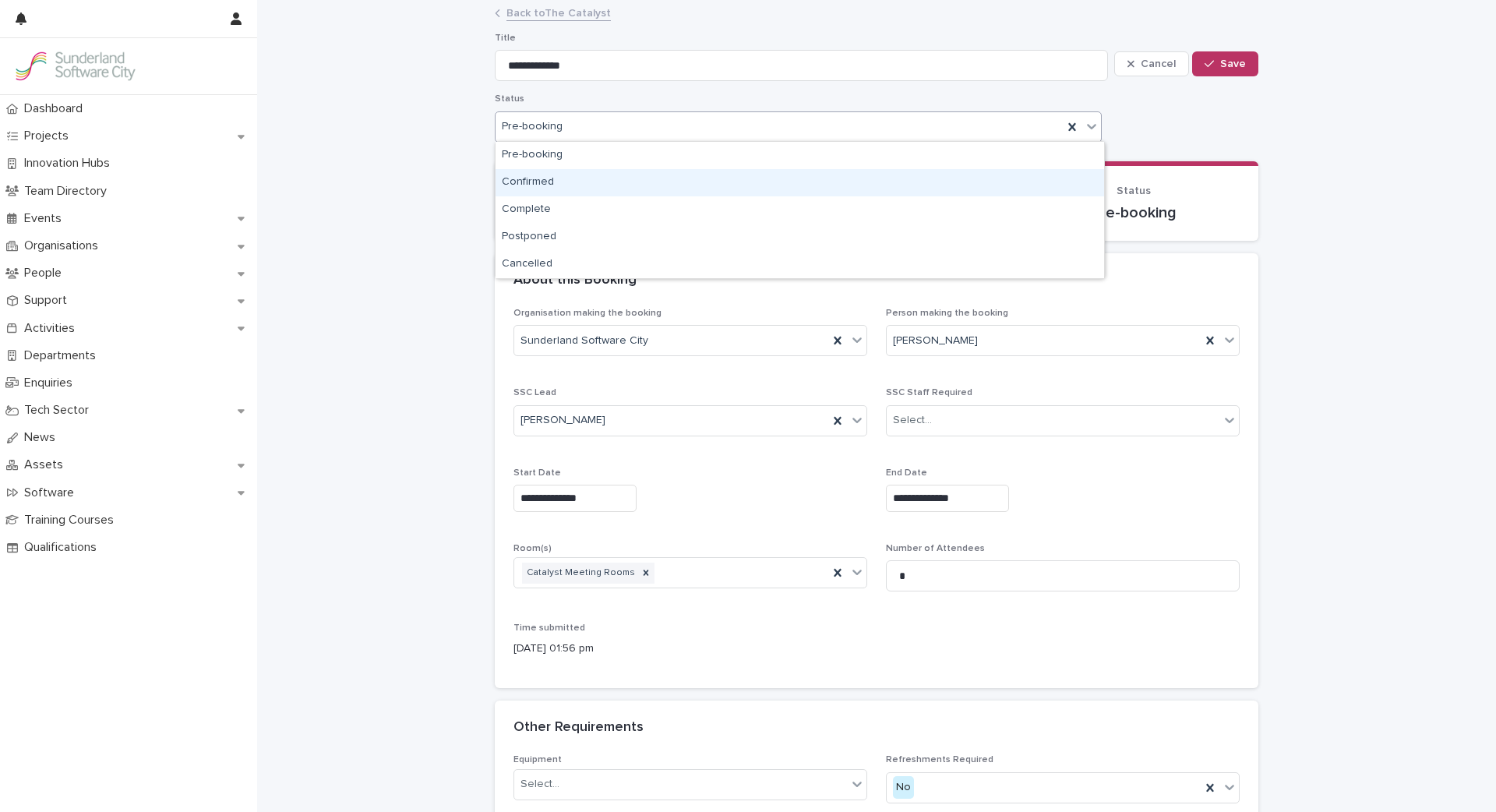
click at [609, 180] on div "Confirmed" at bounding box center [800, 182] width 609 height 27
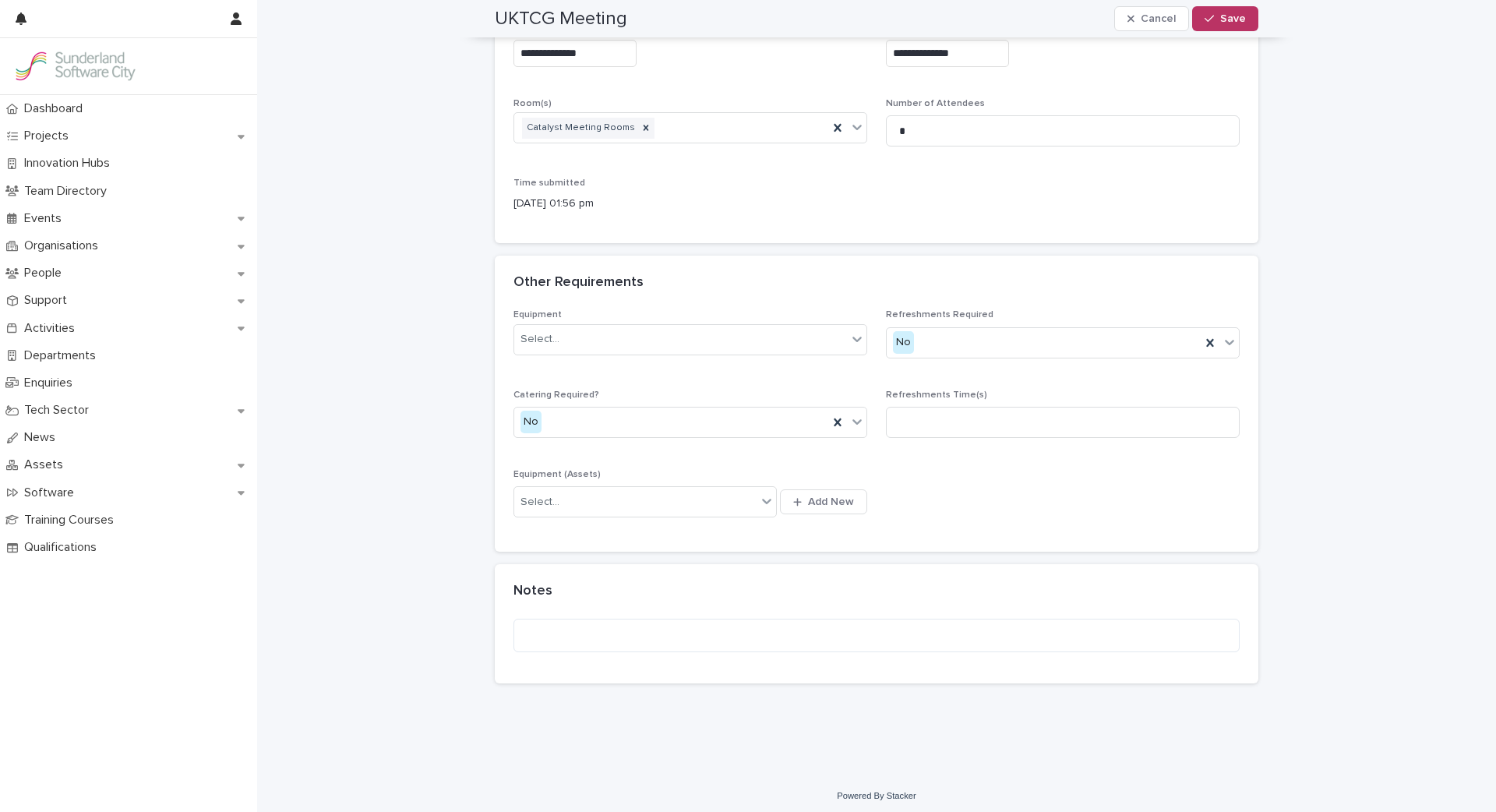
scroll to position [445, 0]
click at [546, 631] on textarea at bounding box center [877, 636] width 726 height 33
type textarea "**********"
click at [1250, 14] on button "Save" at bounding box center [1226, 18] width 67 height 25
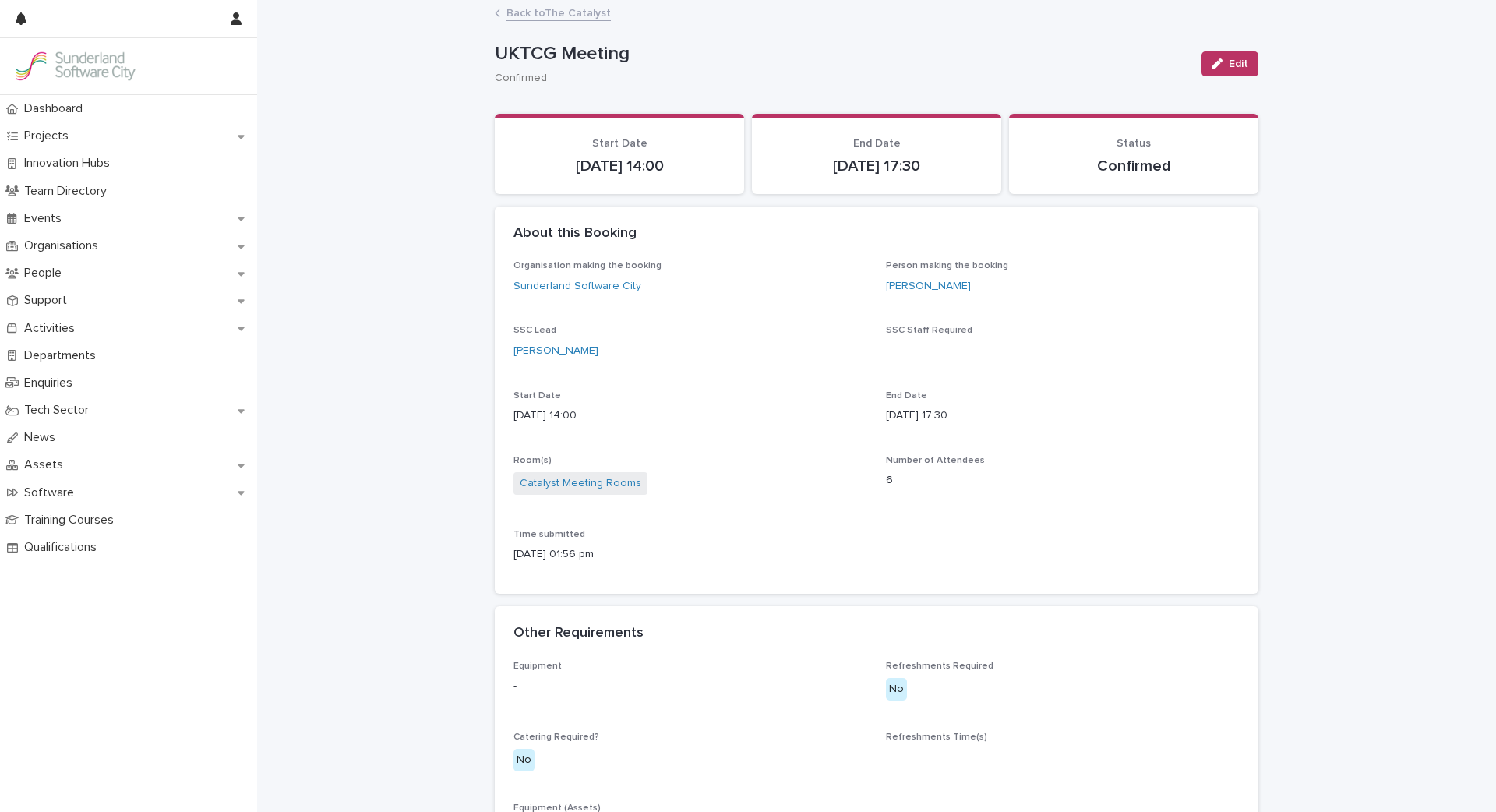
scroll to position [0, 0]
click at [532, 13] on link "Back to The Catalyst" at bounding box center [559, 12] width 104 height 18
